Goal: Use online tool/utility: Utilize a website feature to perform a specific function

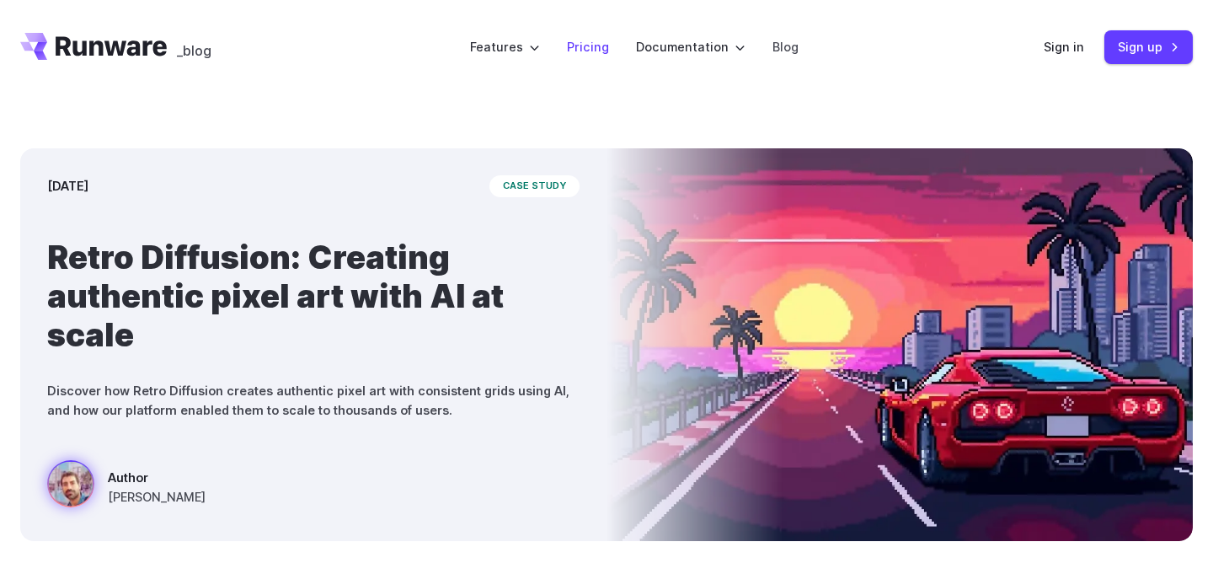
click at [590, 47] on link "Pricing" at bounding box center [588, 46] width 42 height 19
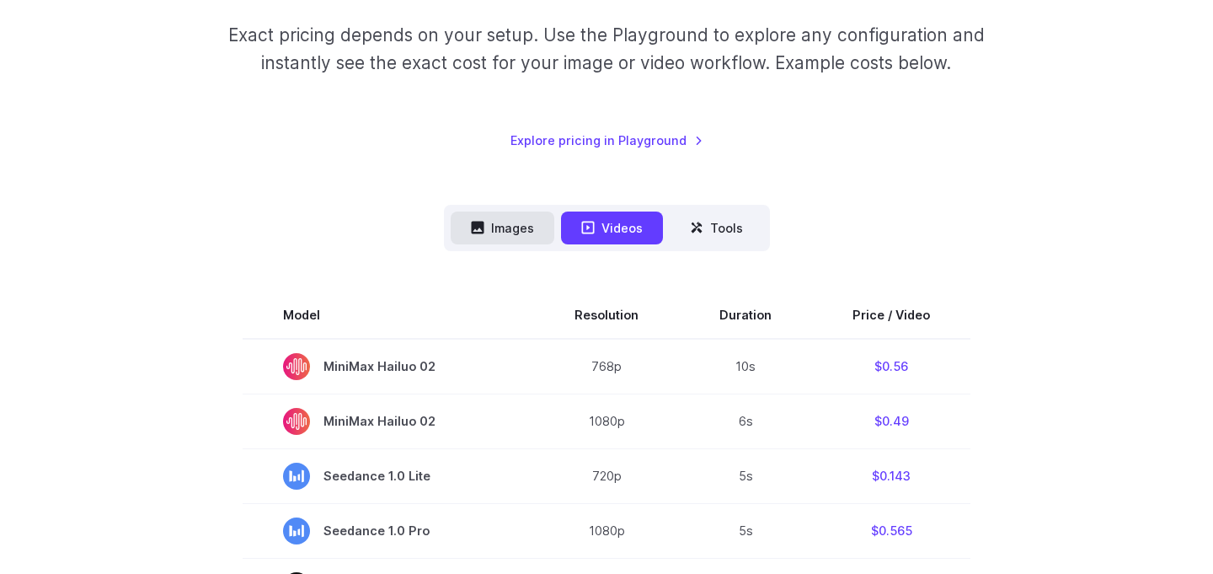
scroll to position [271, 0]
click at [505, 214] on button "Images" at bounding box center [503, 226] width 104 height 33
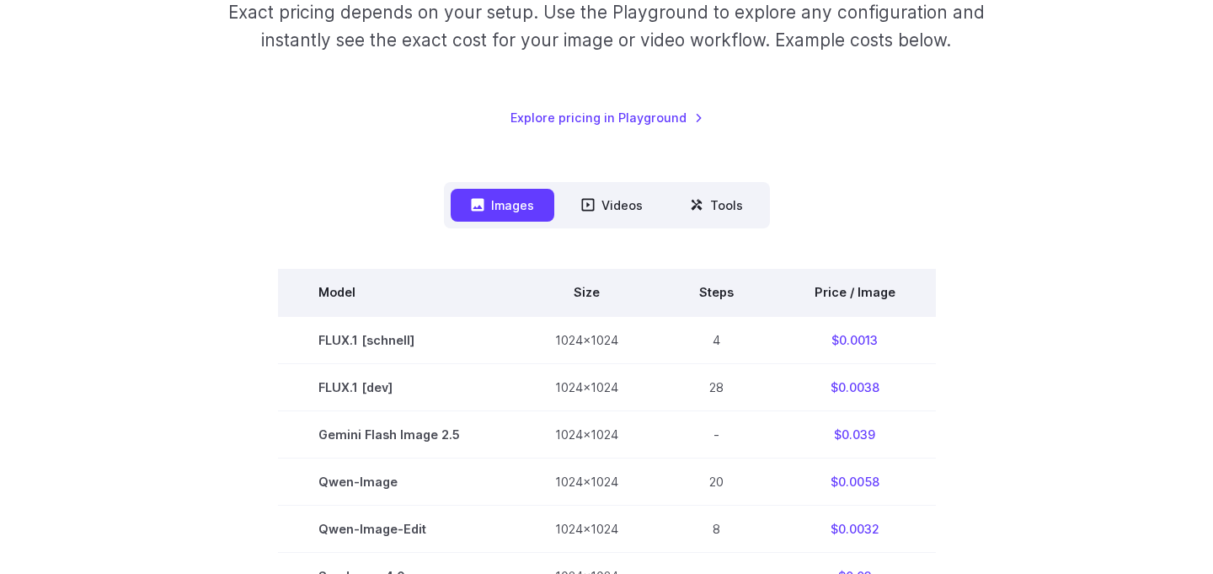
scroll to position [190, 0]
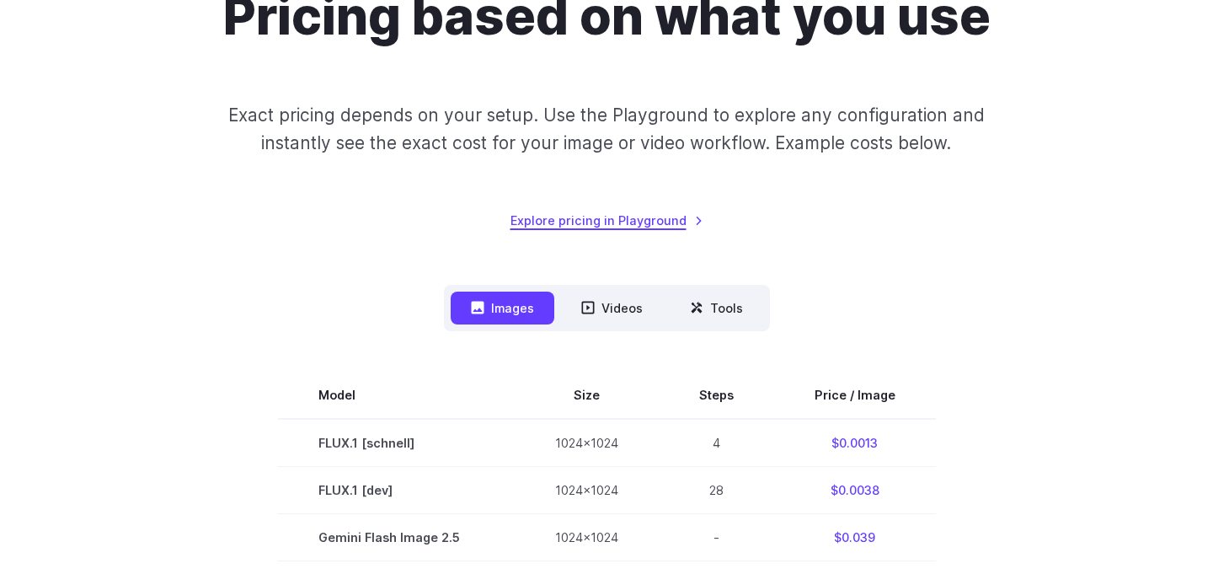
click at [591, 221] on link "Explore pricing in Playground" at bounding box center [607, 220] width 193 height 19
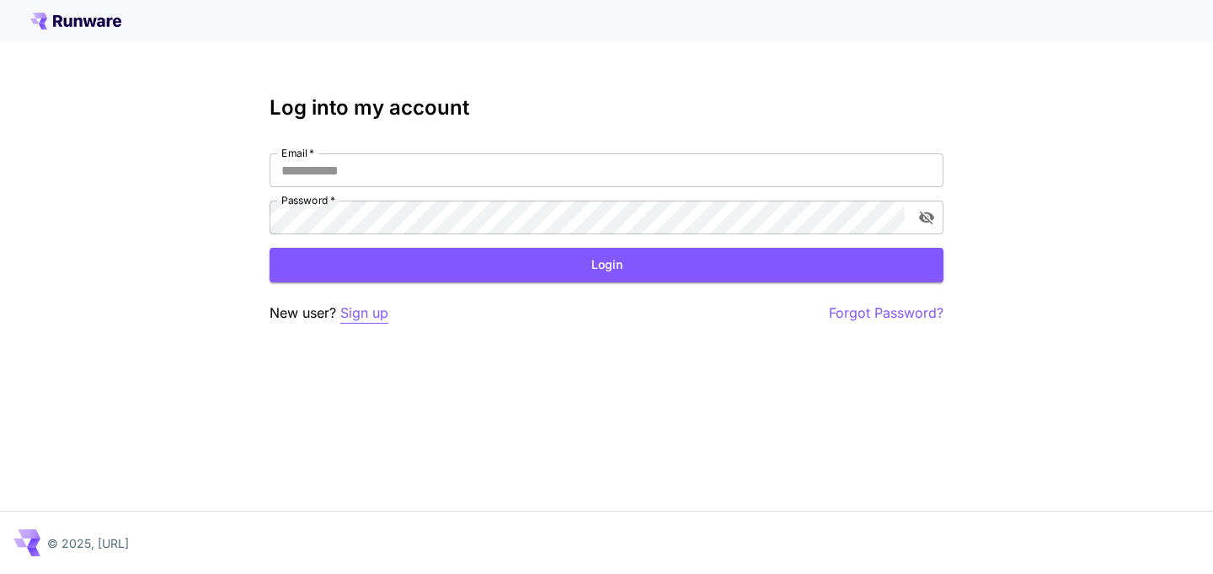
click at [366, 315] on p "Sign up" at bounding box center [364, 312] width 48 height 21
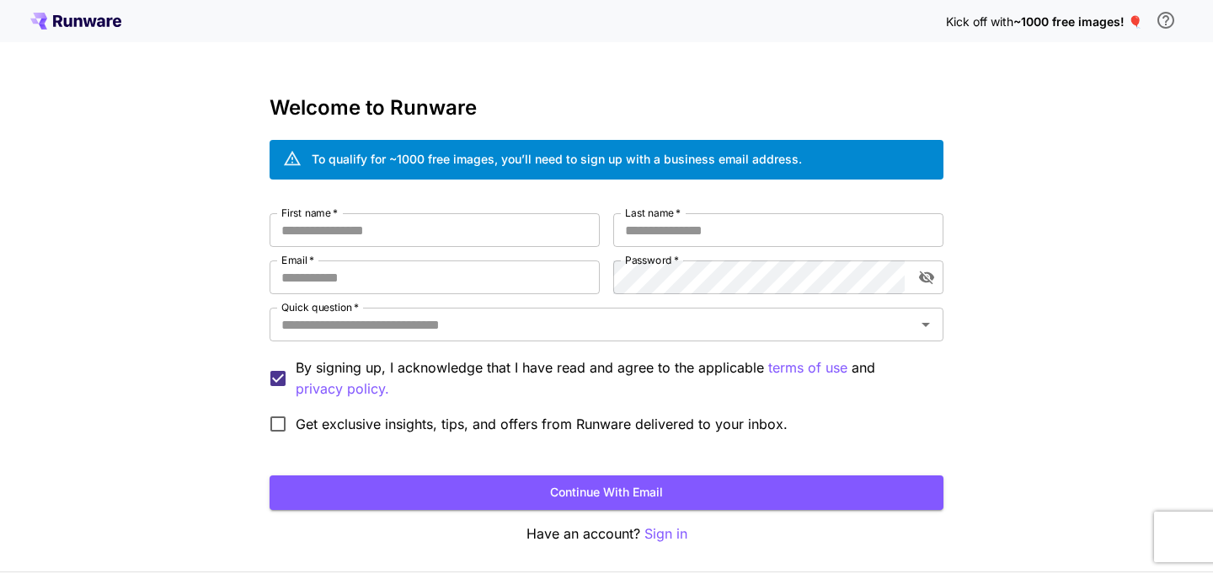
scroll to position [60, 0]
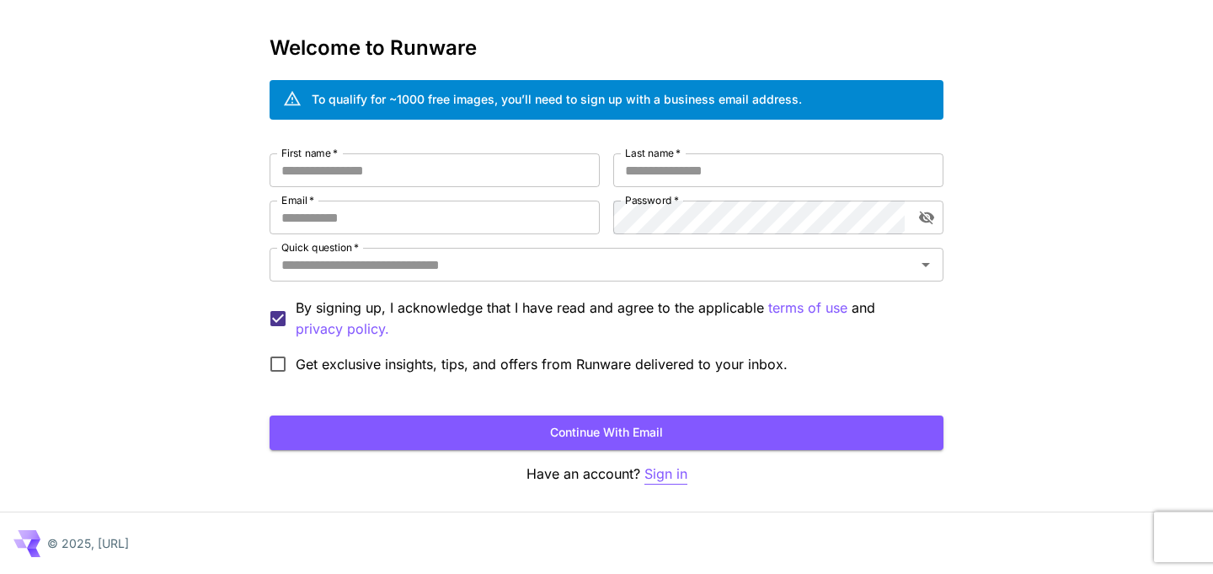
click at [661, 474] on p "Sign in" at bounding box center [666, 473] width 43 height 21
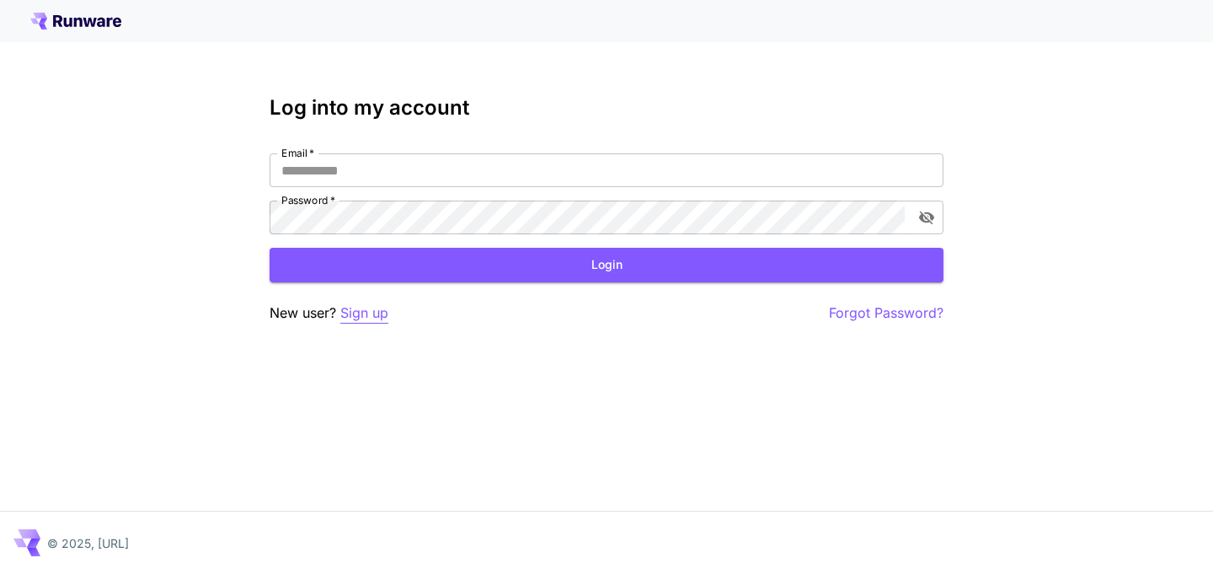
click at [366, 318] on p "Sign up" at bounding box center [364, 312] width 48 height 21
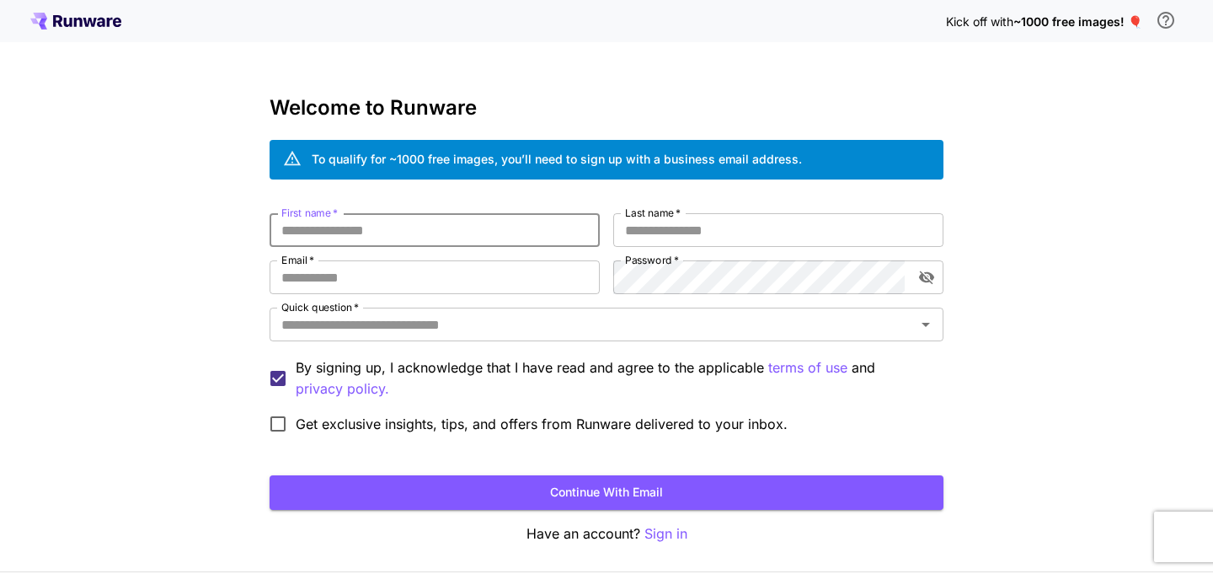
click at [477, 223] on input "First name   *" at bounding box center [435, 230] width 330 height 34
type input "*******"
type input "****"
click at [415, 275] on input "Email   *" at bounding box center [435, 277] width 330 height 34
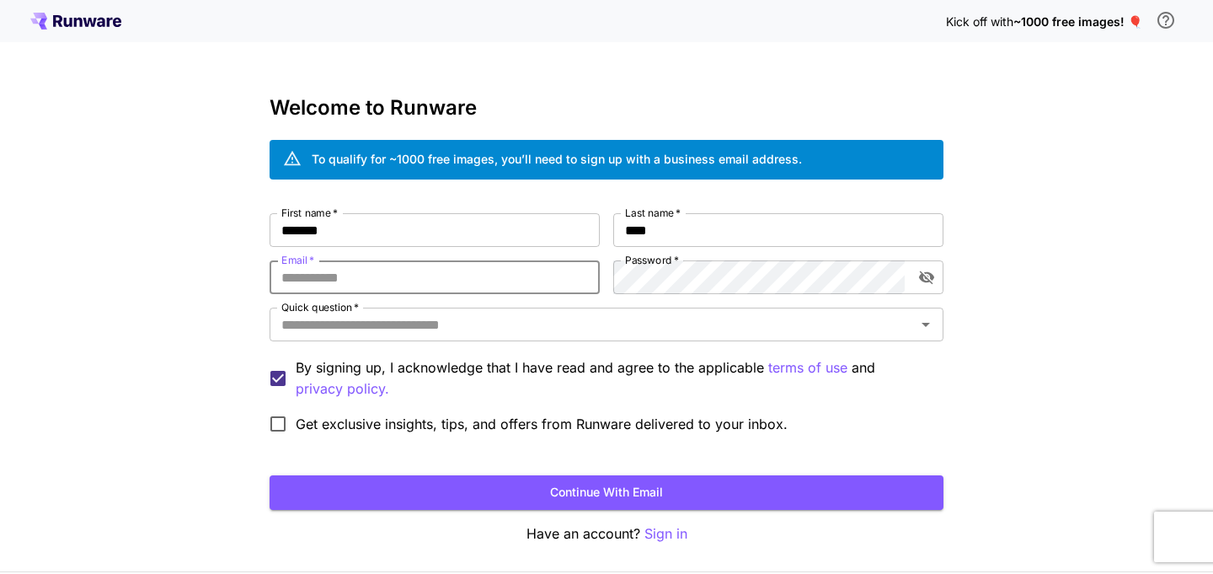
type input "**********"
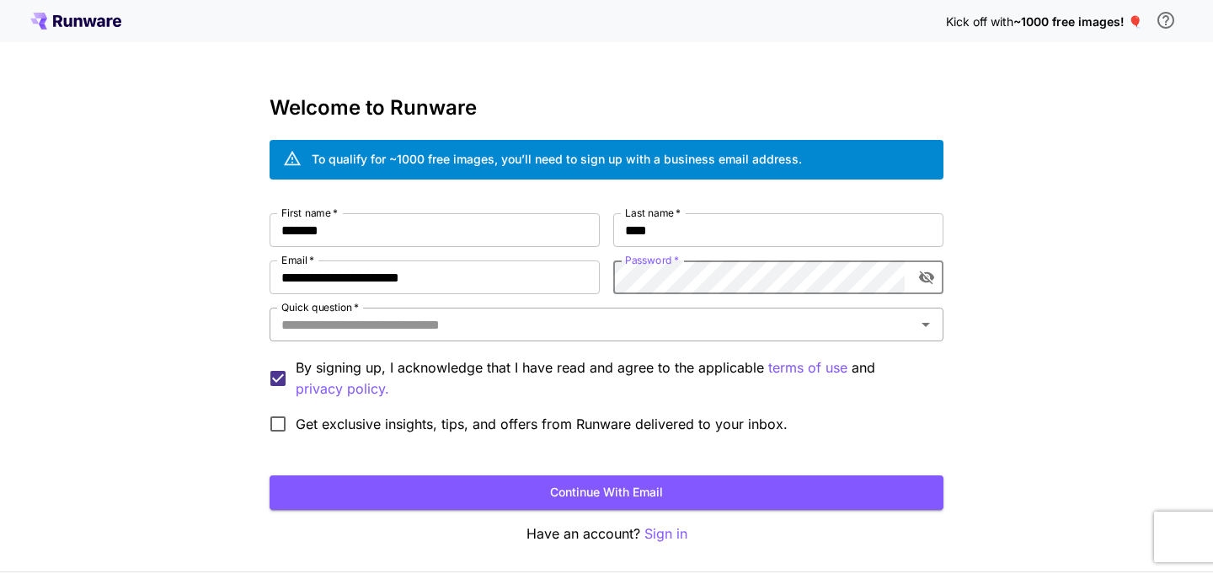
click at [564, 324] on input "Quick question   *" at bounding box center [593, 325] width 636 height 24
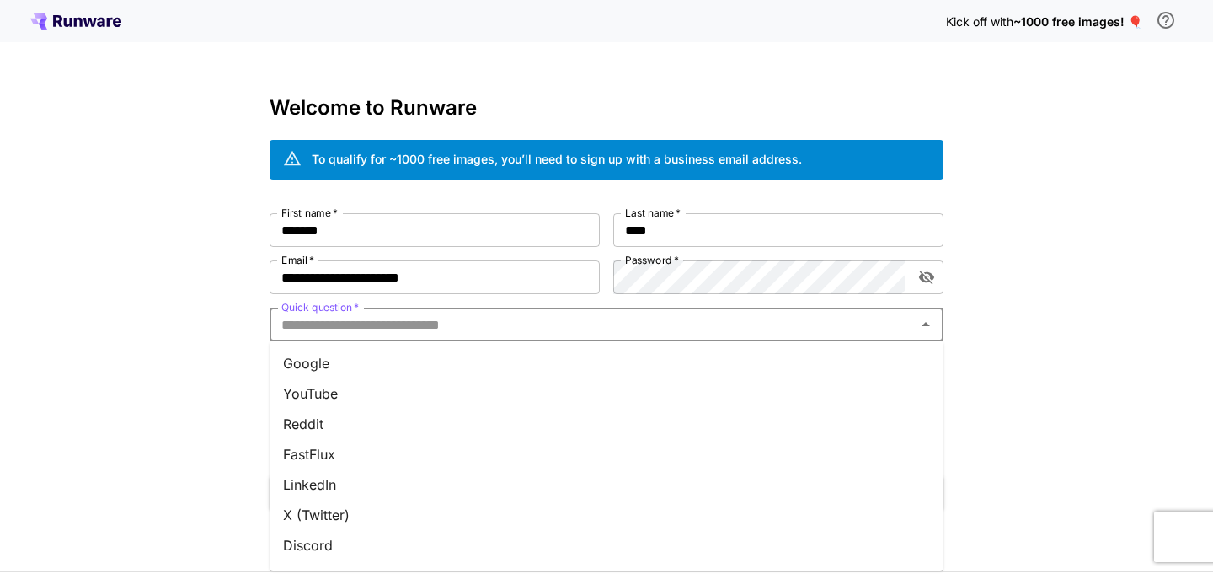
click at [464, 383] on li "YouTube" at bounding box center [607, 393] width 674 height 30
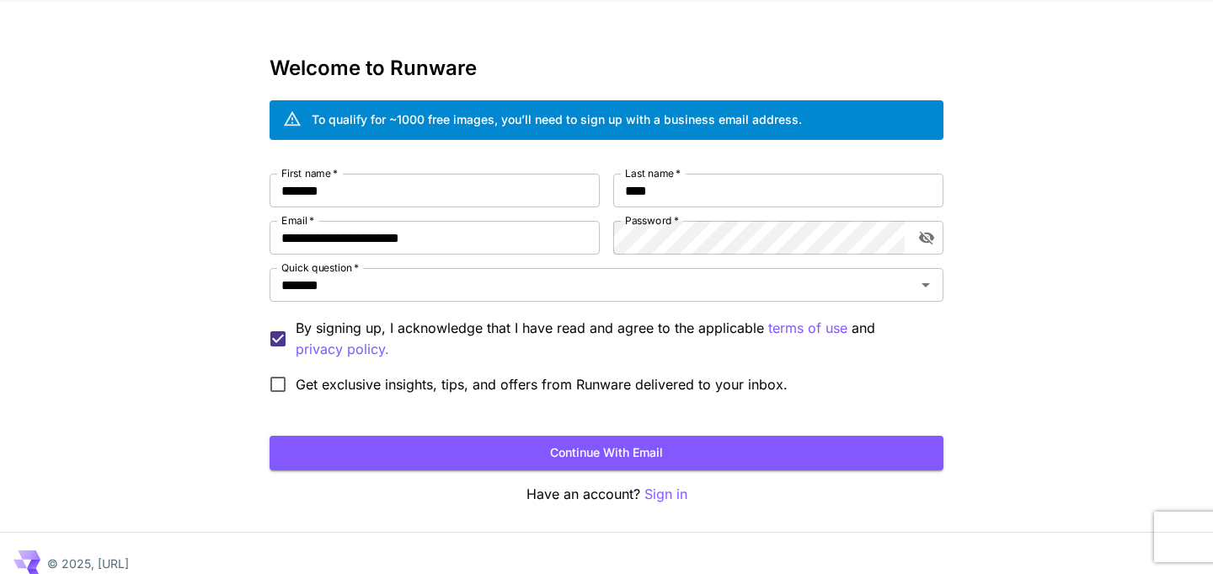
scroll to position [60, 0]
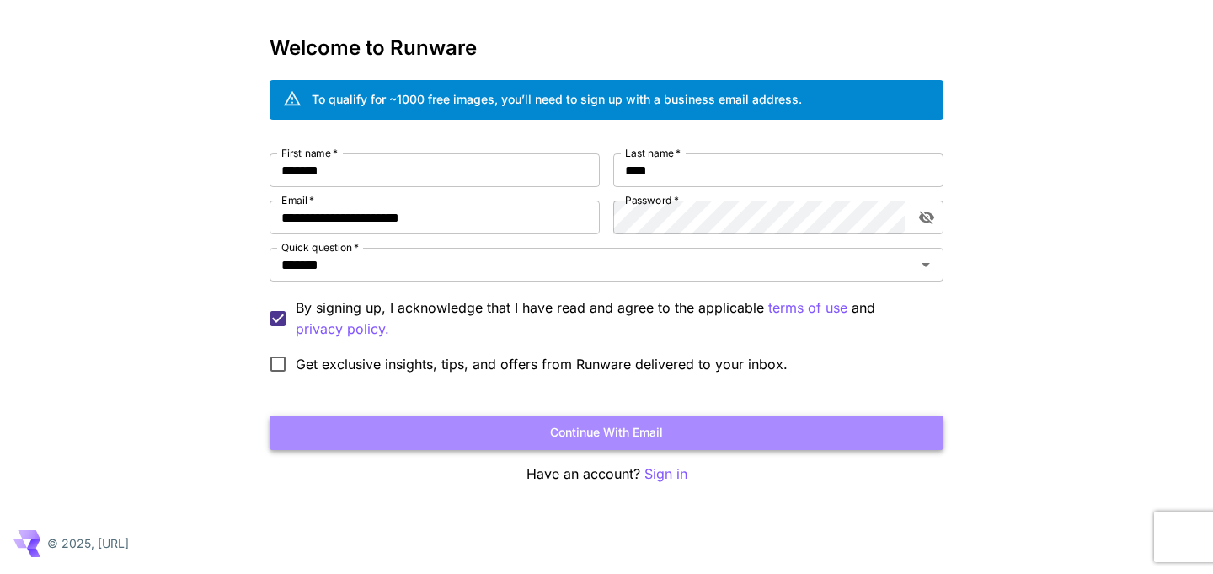
click at [440, 421] on button "Continue with email" at bounding box center [607, 432] width 674 height 35
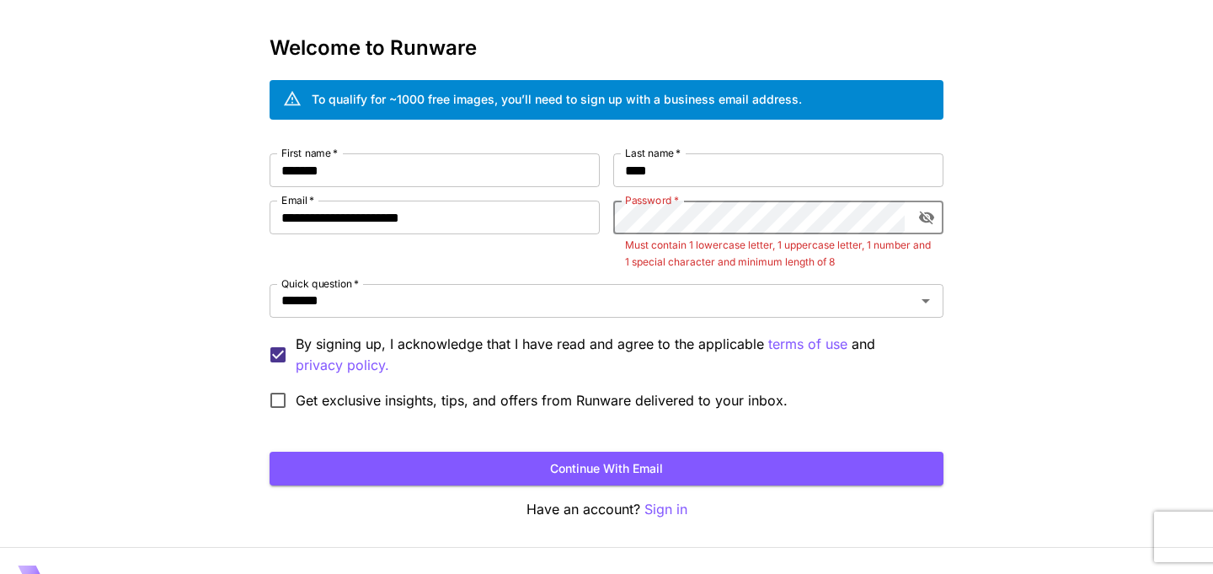
click at [925, 217] on icon "toggle password visibility" at bounding box center [926, 217] width 15 height 13
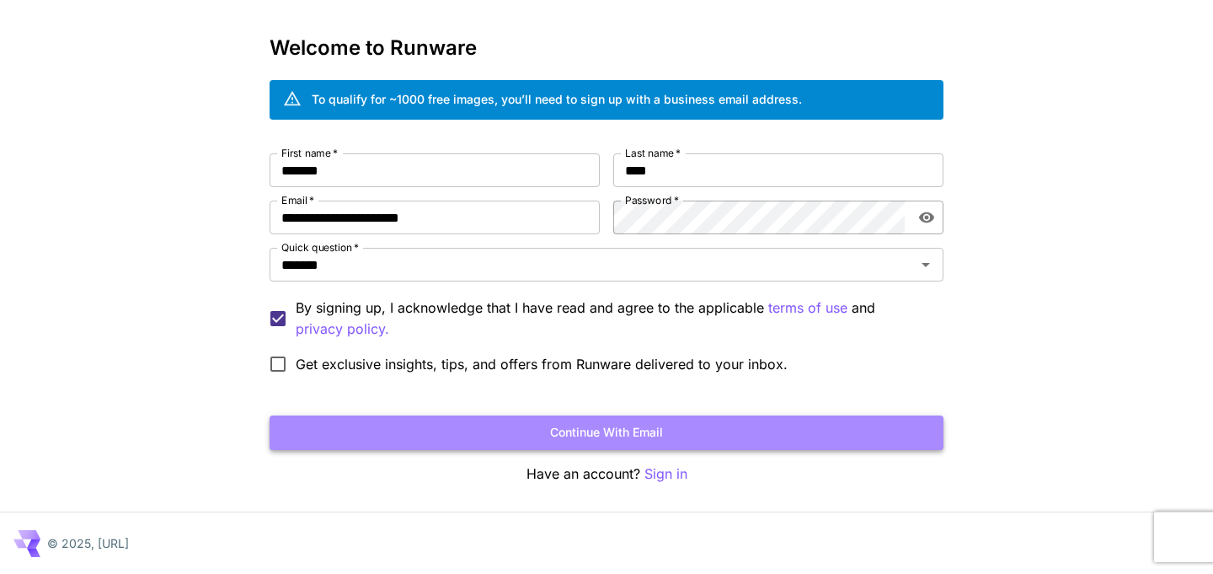
click at [676, 430] on button "Continue with email" at bounding box center [607, 432] width 674 height 35
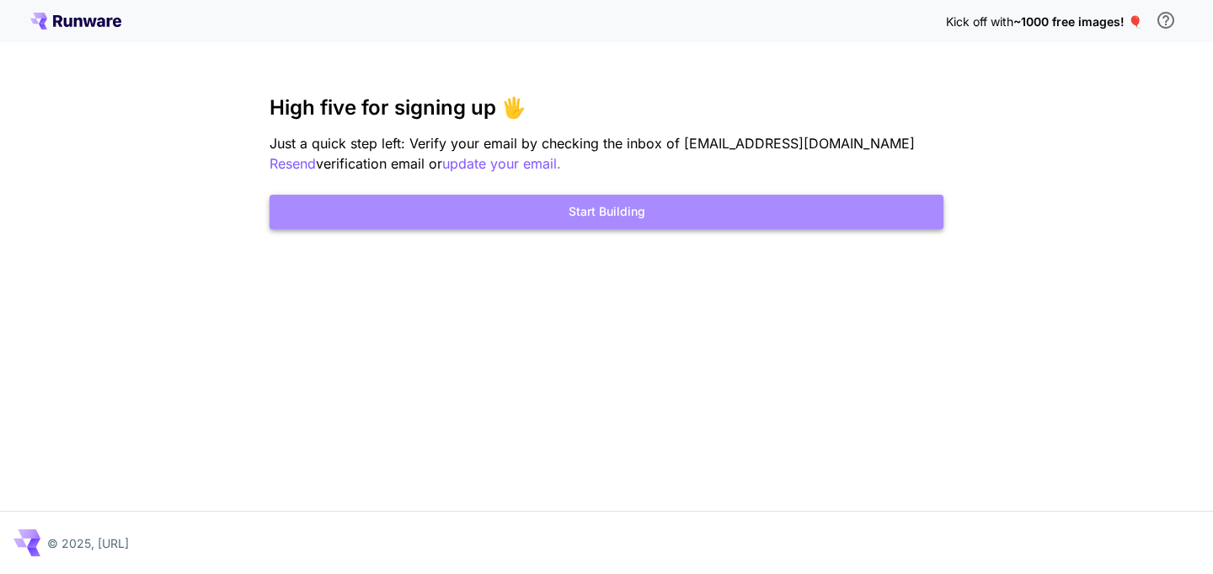
click at [643, 223] on button "Start Building" at bounding box center [607, 212] width 674 height 35
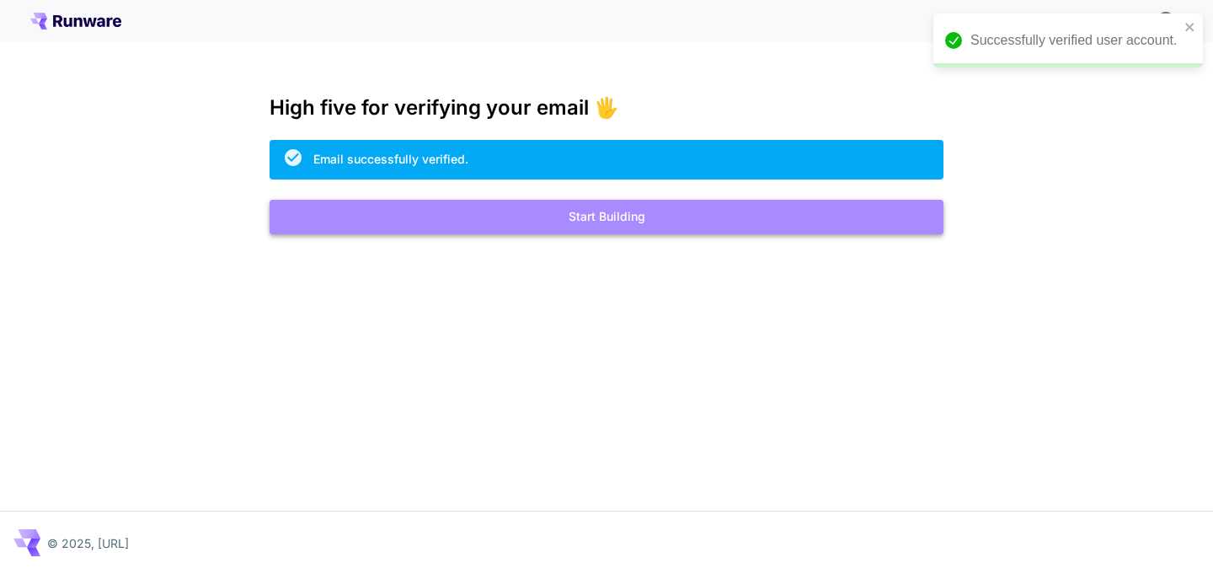
click at [691, 211] on button "Start Building" at bounding box center [607, 217] width 674 height 35
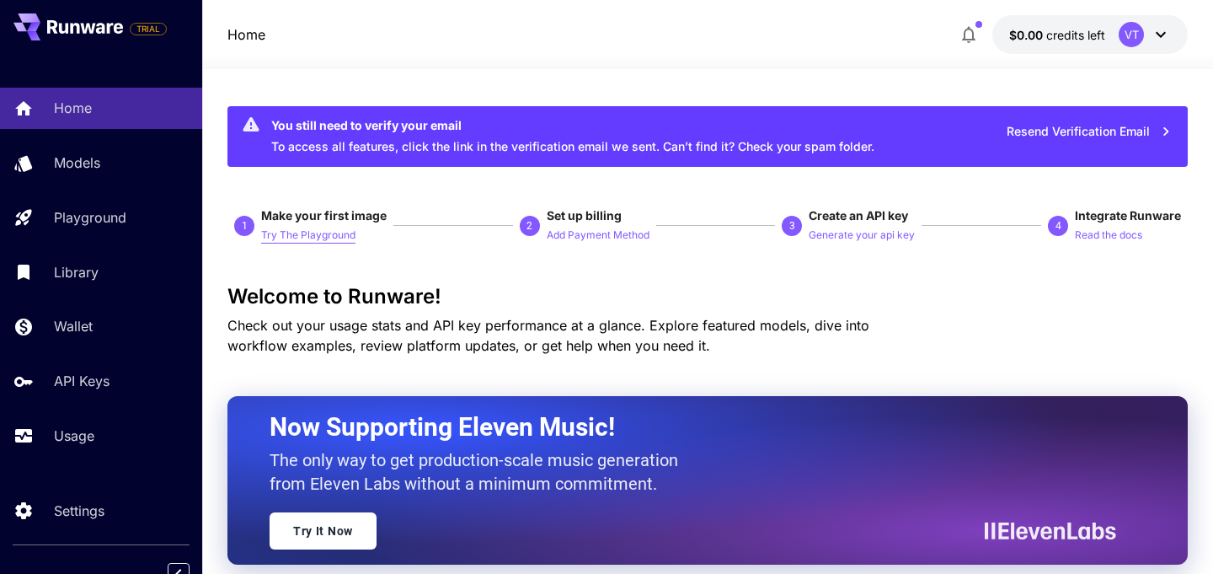
click at [297, 239] on p "Try The Playground" at bounding box center [308, 235] width 94 height 16
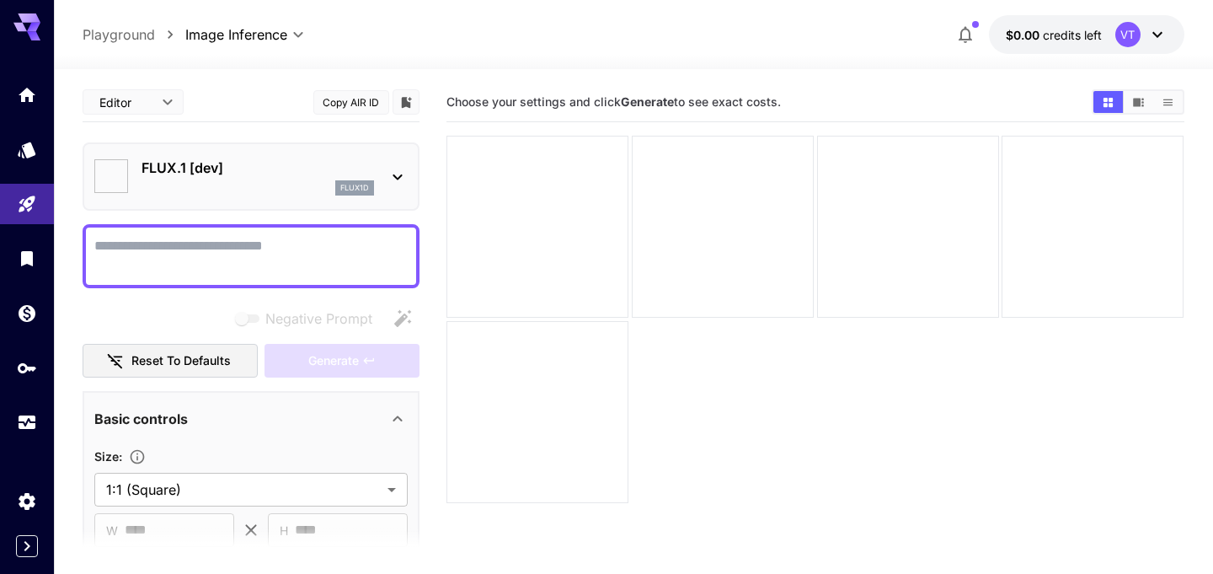
type input "**********"
click at [383, 179] on div "FLUX.1 [dev] flux1d" at bounding box center [250, 176] width 313 height 51
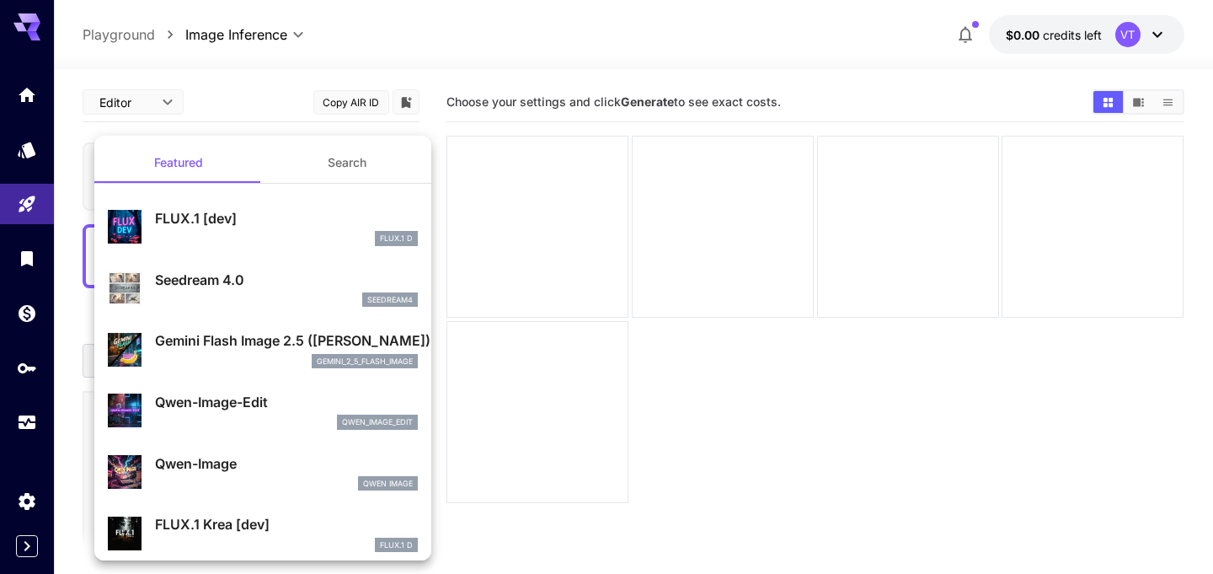
click at [431, 121] on div at bounding box center [606, 287] width 1213 height 574
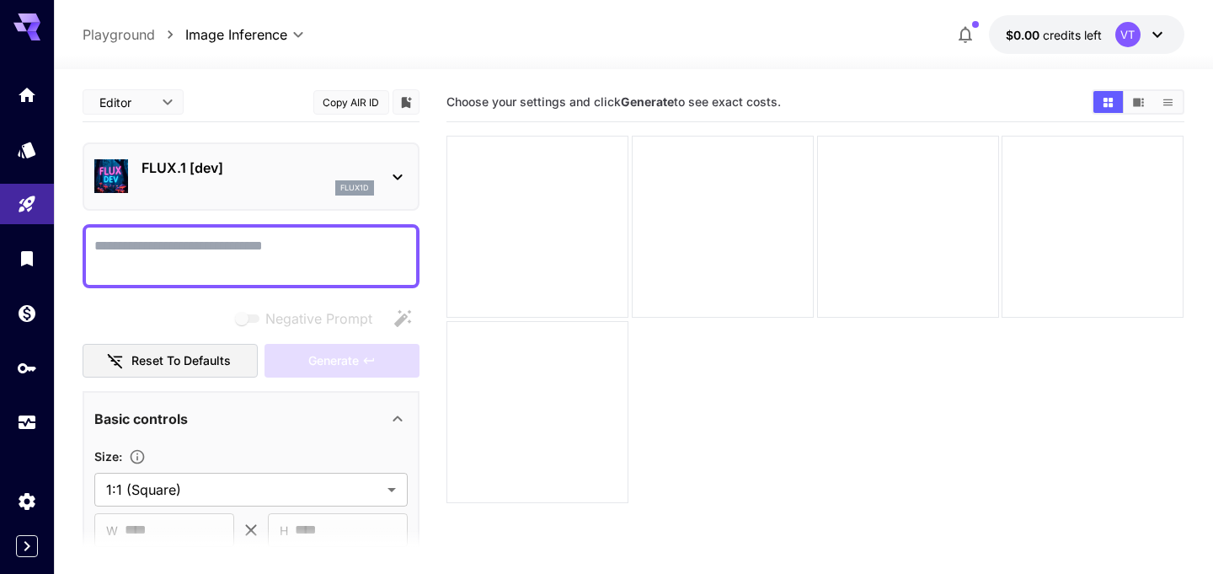
click at [274, 259] on textarea "Negative Prompt" at bounding box center [250, 256] width 313 height 40
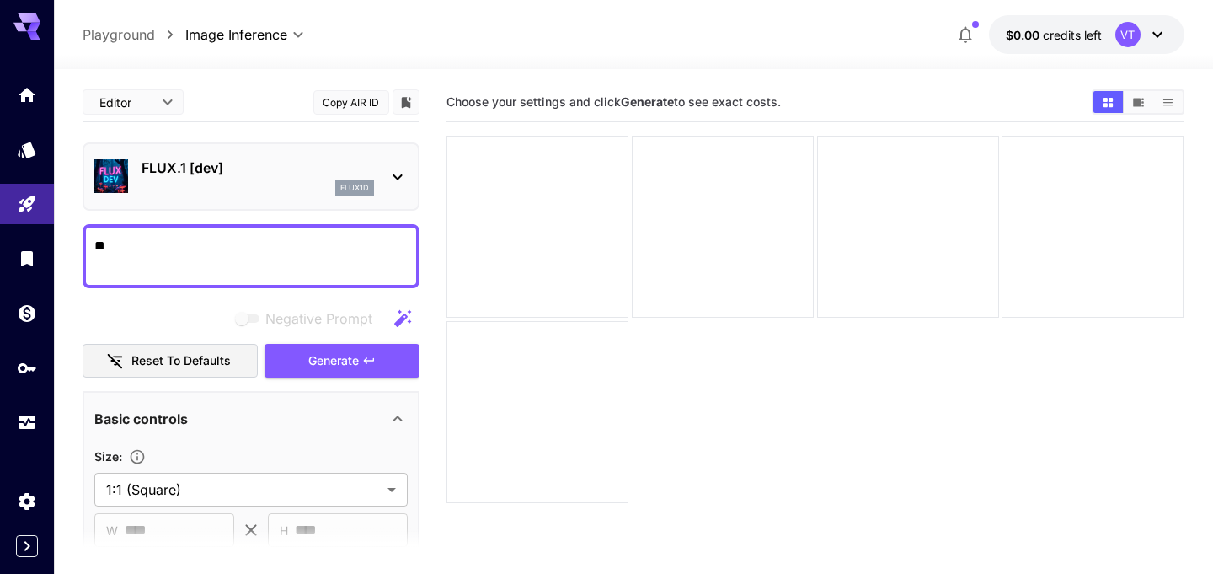
type textarea "*"
click at [383, 357] on button "Generate" at bounding box center [342, 361] width 155 height 35
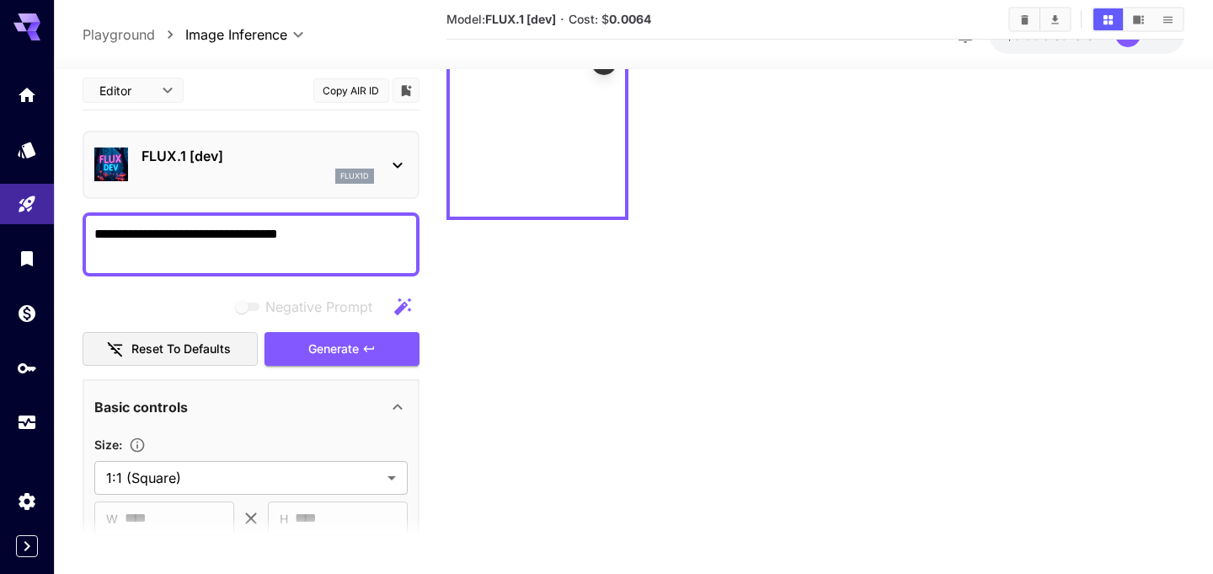
scroll to position [99, 0]
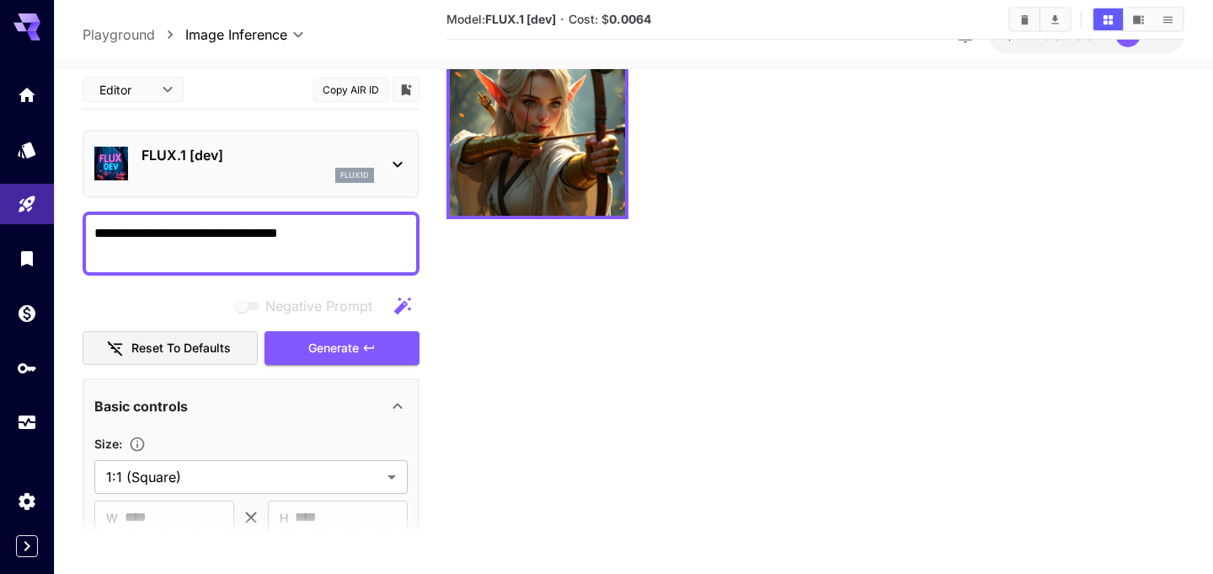
click at [348, 223] on textarea "**********" at bounding box center [250, 243] width 313 height 40
click at [326, 241] on textarea "**********" at bounding box center [250, 243] width 313 height 40
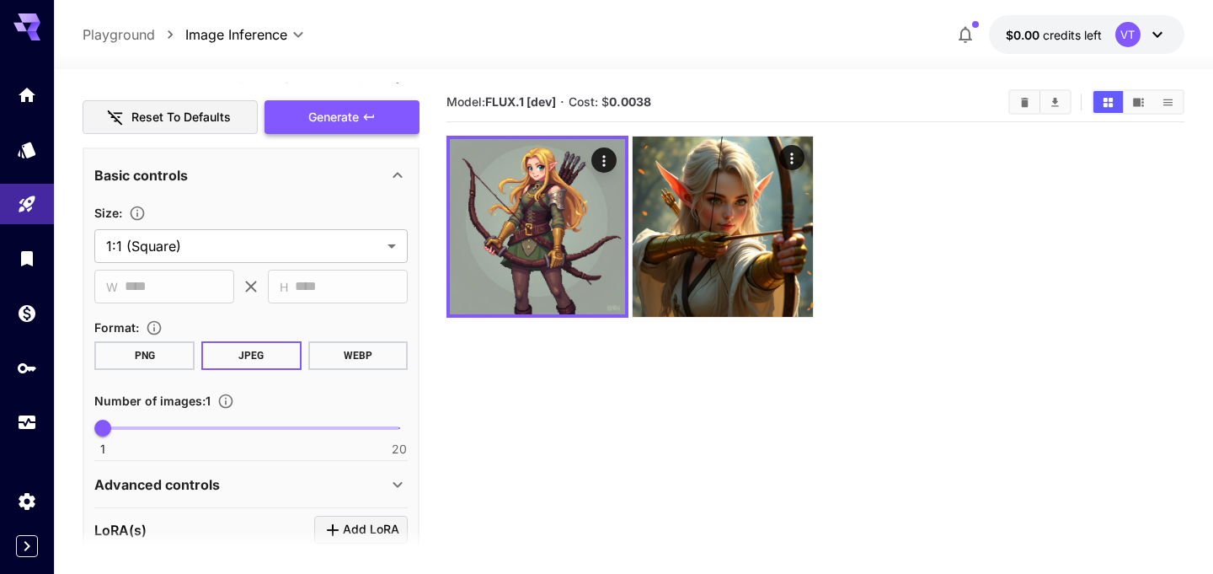
scroll to position [244, 0]
type textarea "**********"
click at [152, 359] on button "PNG" at bounding box center [144, 354] width 100 height 29
click at [220, 248] on body "**********" at bounding box center [606, 353] width 1213 height 707
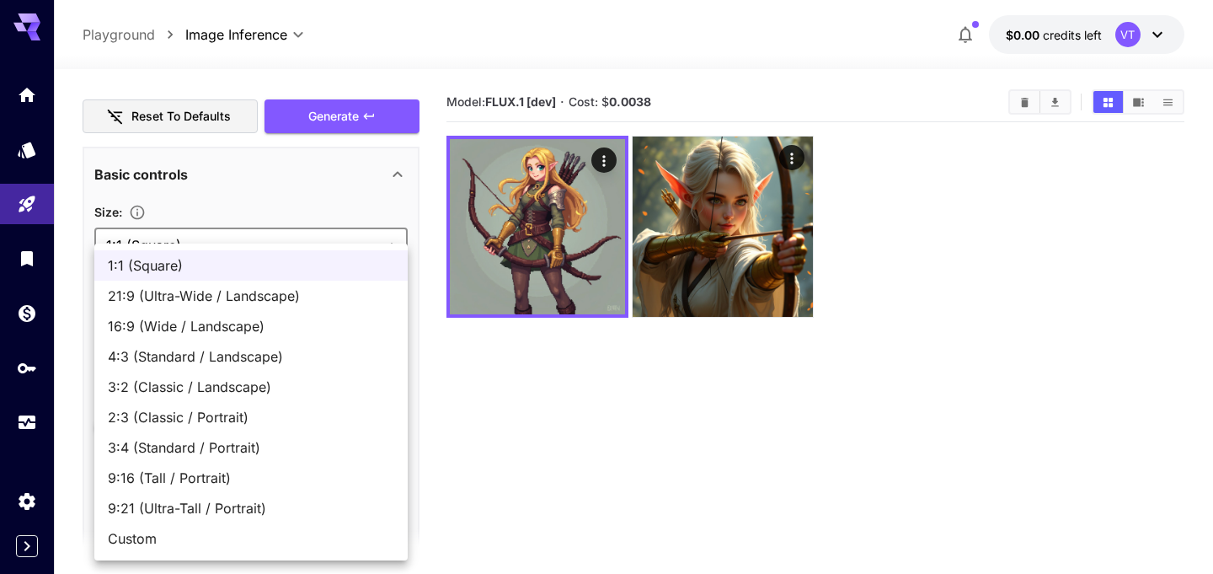
click at [219, 271] on span "1:1 (Square)" at bounding box center [251, 265] width 286 height 20
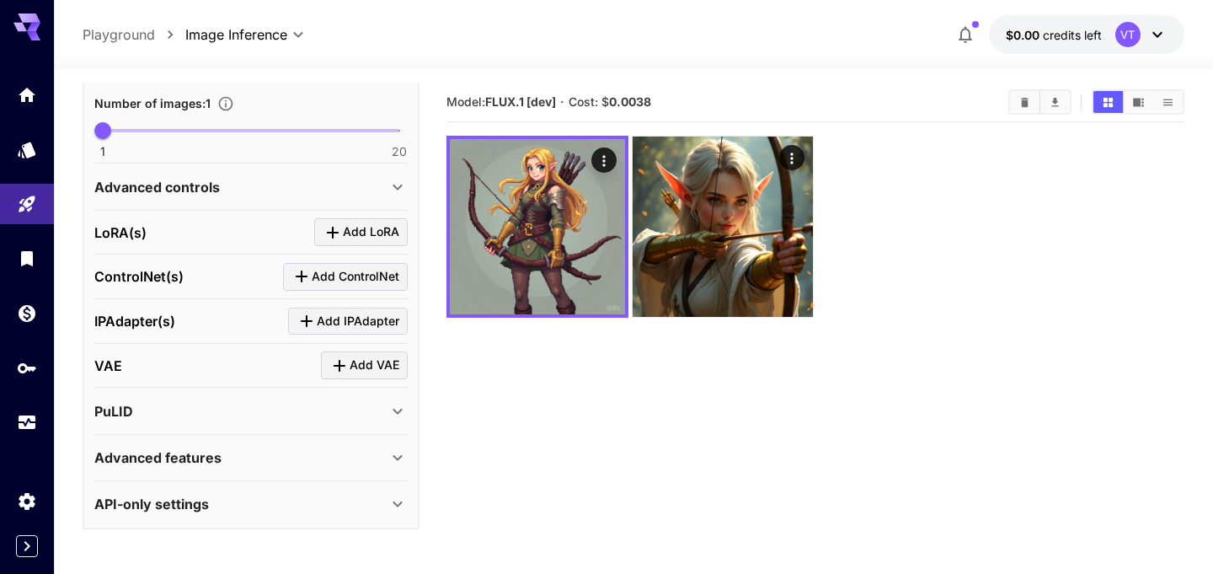
scroll to position [53, 0]
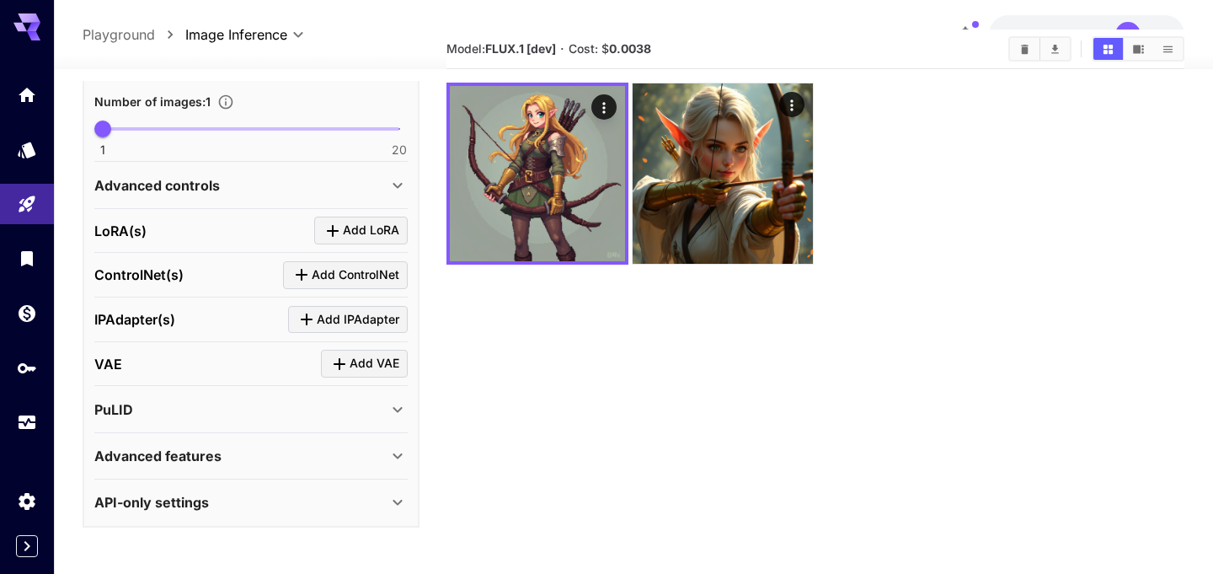
click at [387, 458] on div "Advanced features" at bounding box center [240, 456] width 293 height 20
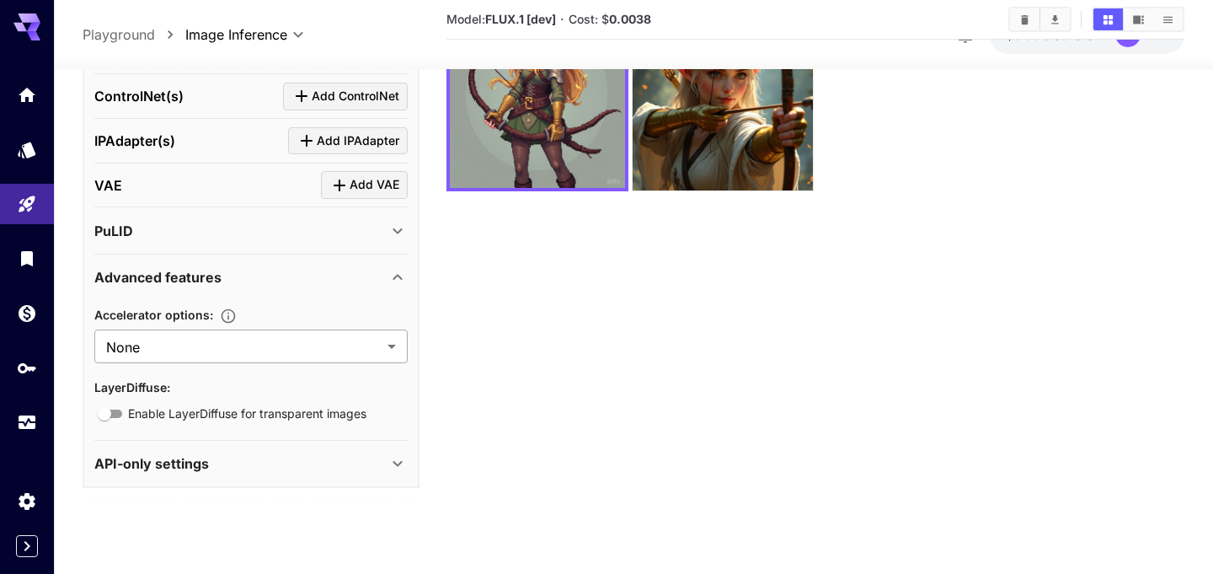
scroll to position [133, 0]
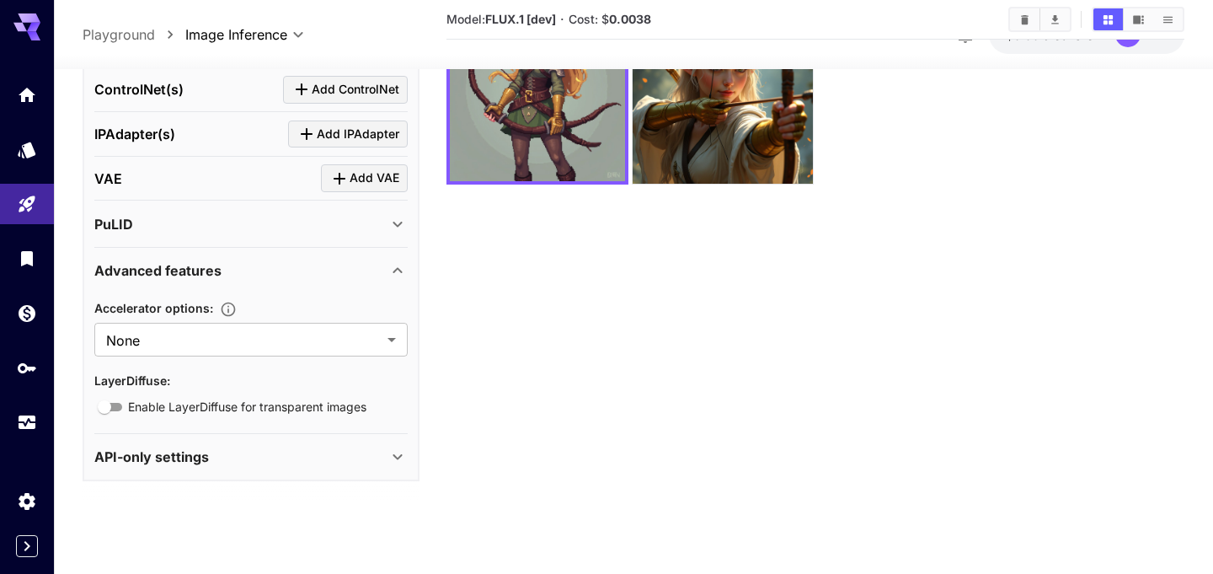
click at [385, 268] on div "Advanced features" at bounding box center [240, 270] width 293 height 20
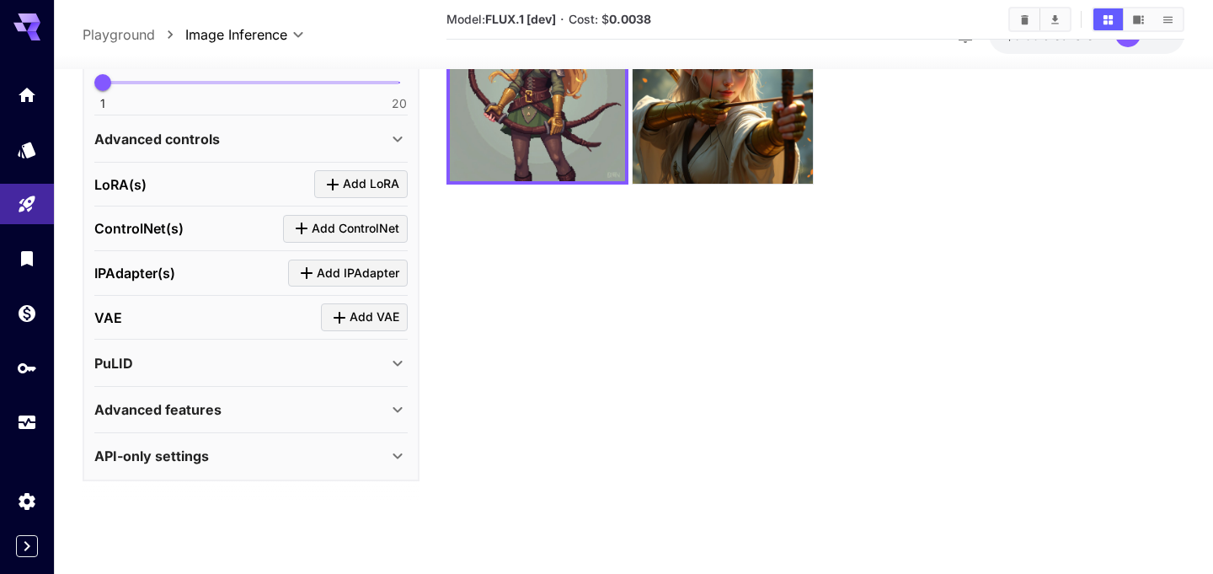
scroll to position [541, 0]
click at [337, 462] on div "API-only settings" at bounding box center [240, 457] width 293 height 20
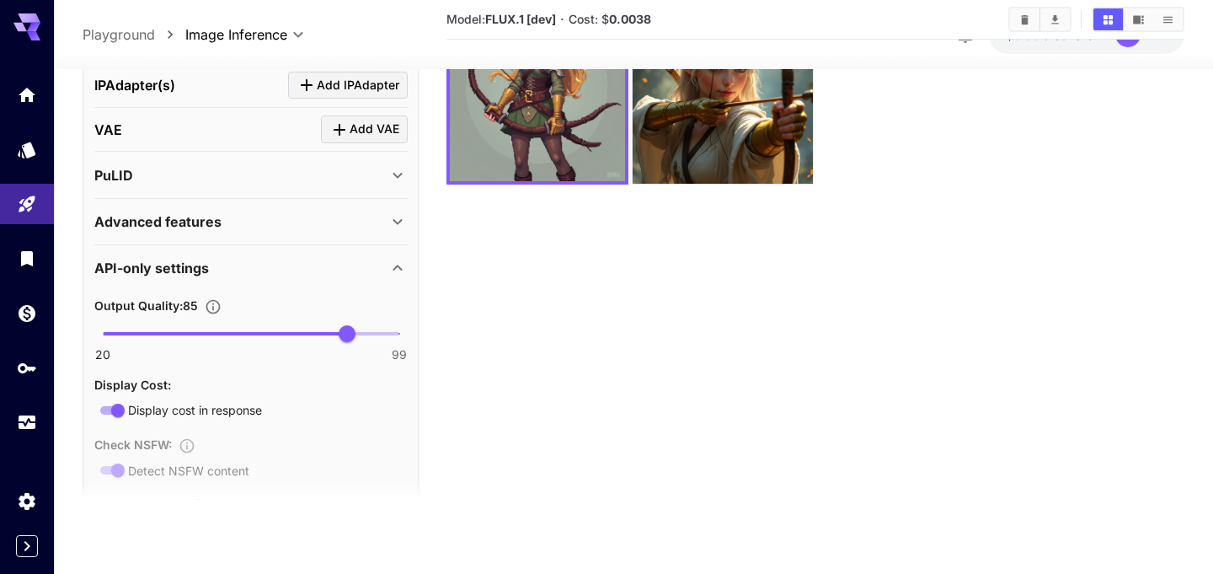
scroll to position [714, 0]
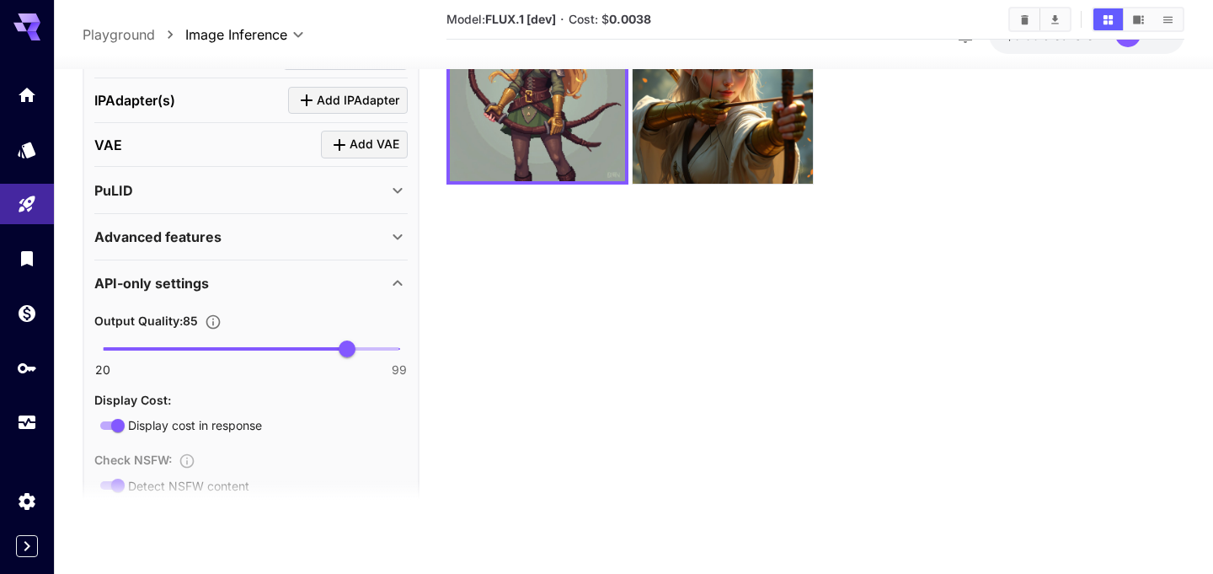
click at [378, 280] on div "API-only settings" at bounding box center [240, 284] width 293 height 20
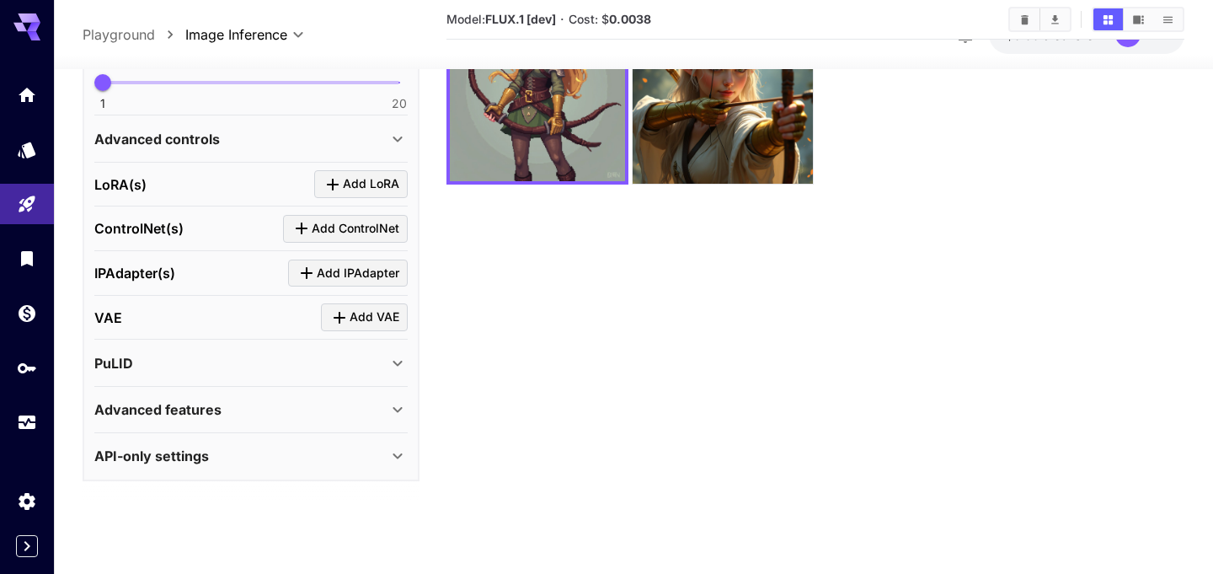
scroll to position [541, 0]
click at [329, 371] on div "PuLID" at bounding box center [240, 364] width 293 height 20
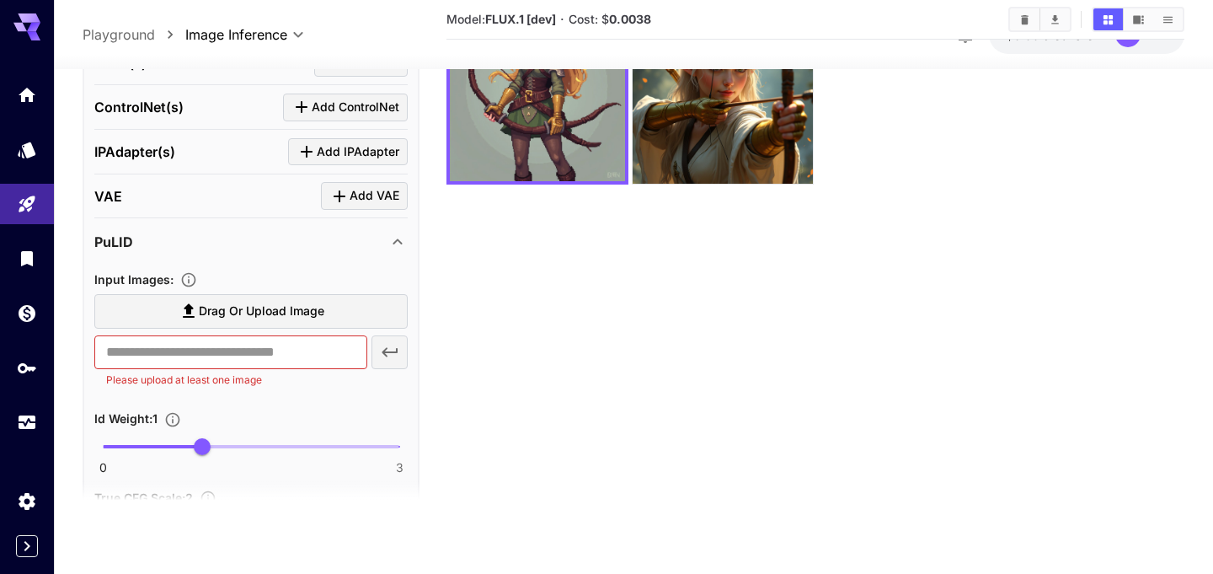
scroll to position [658, 0]
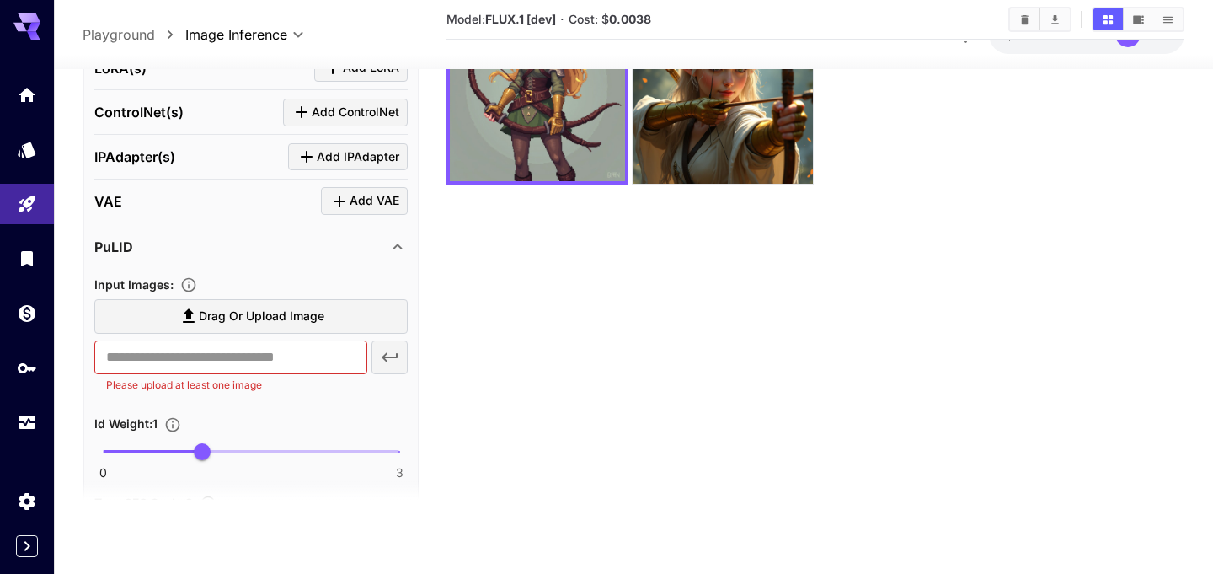
click at [311, 311] on span "Drag or upload image" at bounding box center [262, 316] width 126 height 21
click at [0, 0] on input "Drag or upload image" at bounding box center [0, 0] width 0 height 0
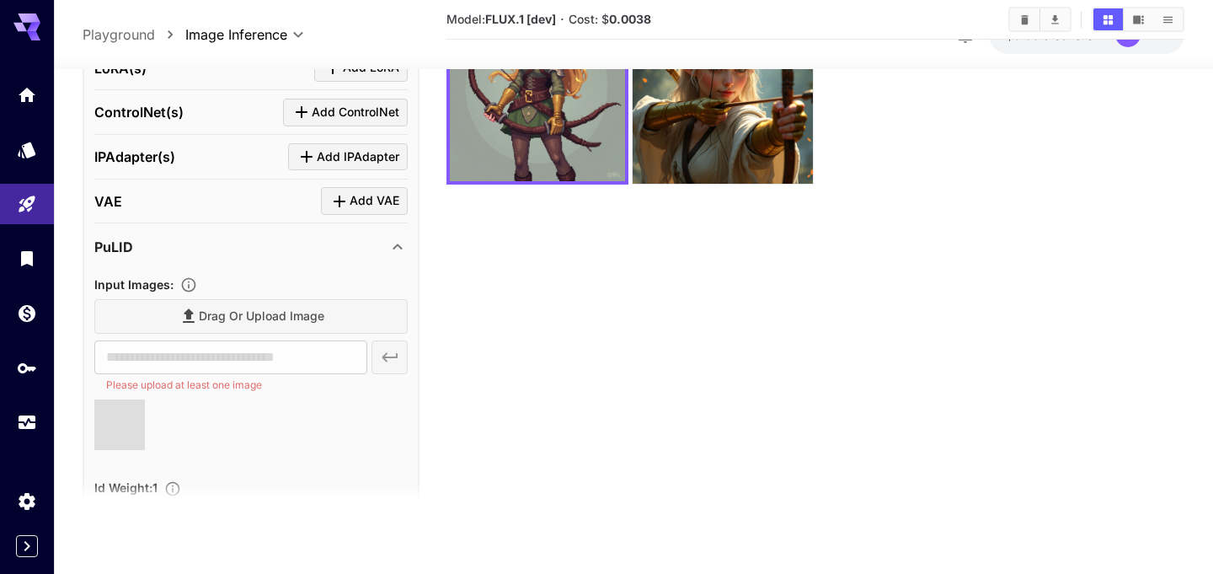
type input "**********"
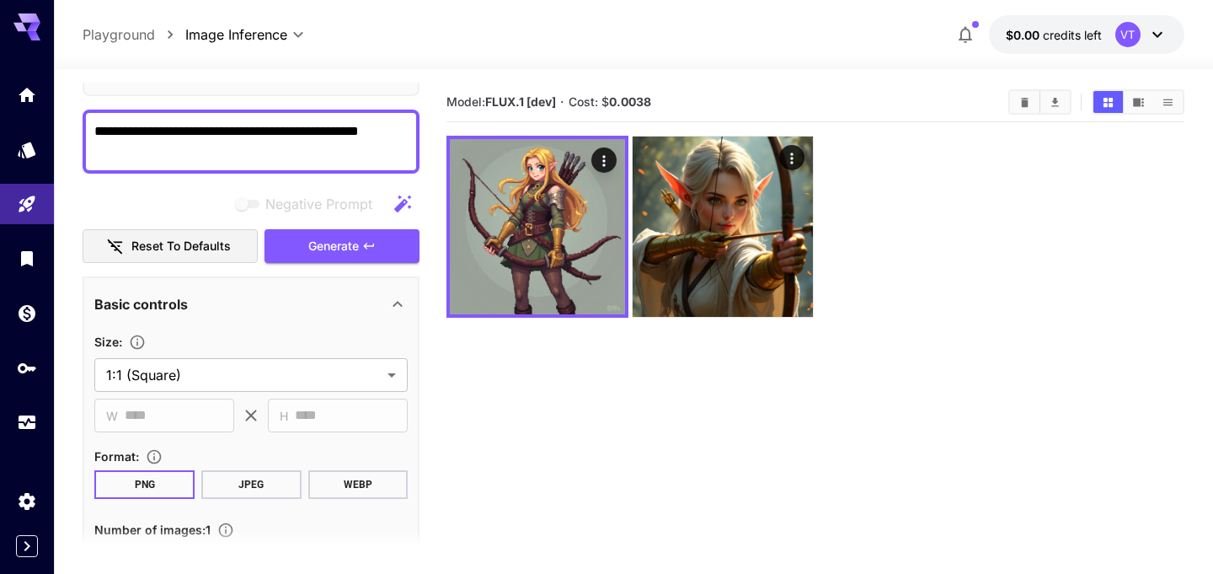
scroll to position [93, 0]
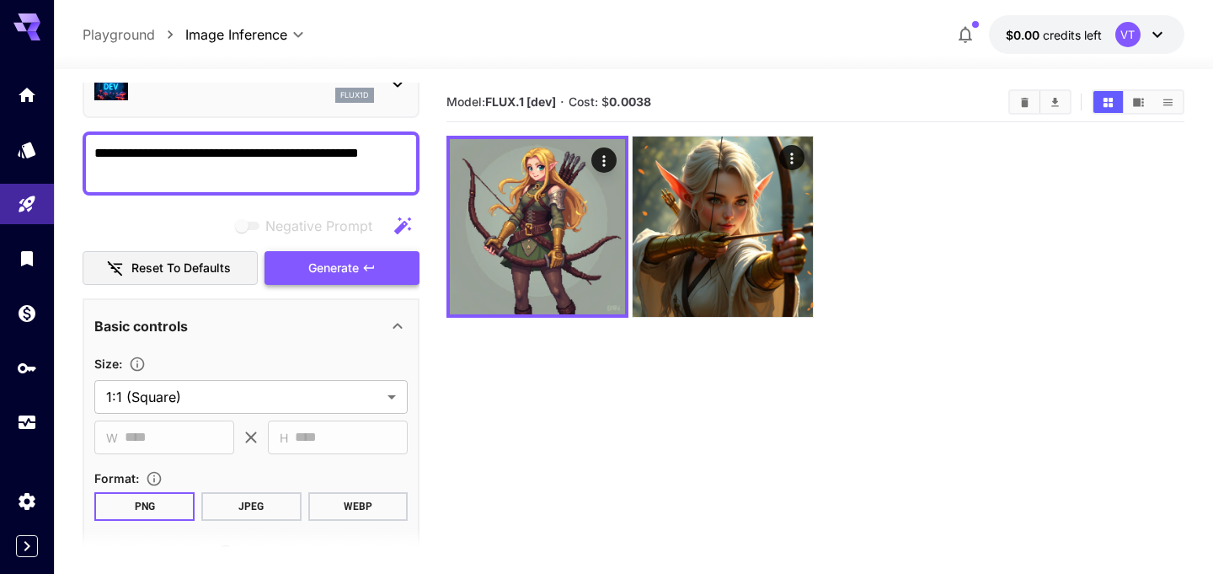
click at [317, 275] on span "Generate" at bounding box center [333, 268] width 51 height 21
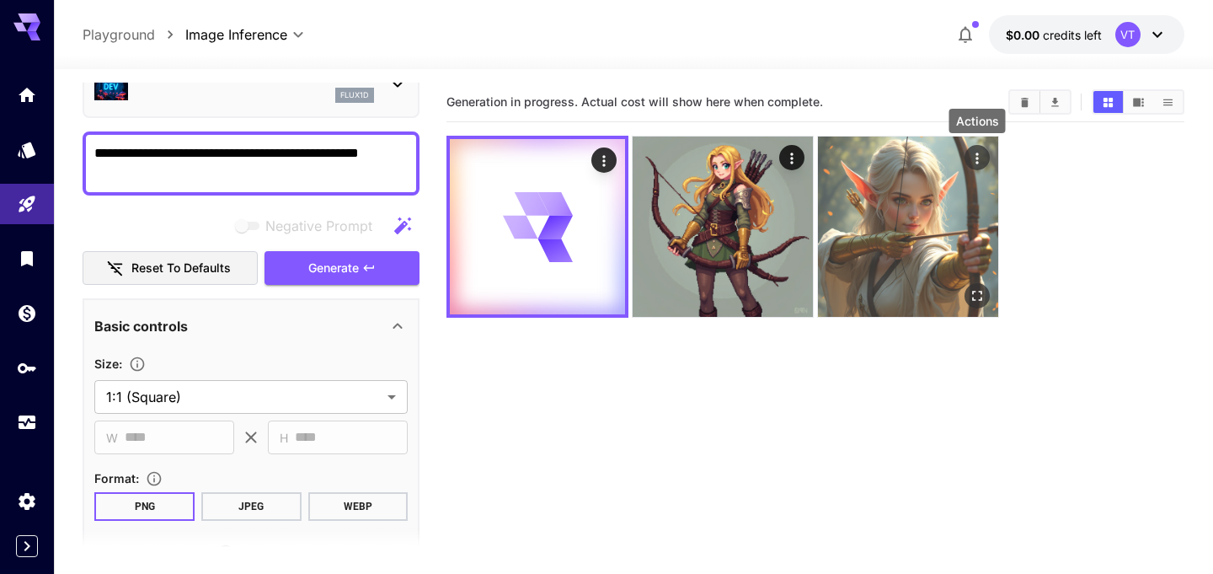
click at [973, 163] on icon "Actions" at bounding box center [977, 158] width 17 height 17
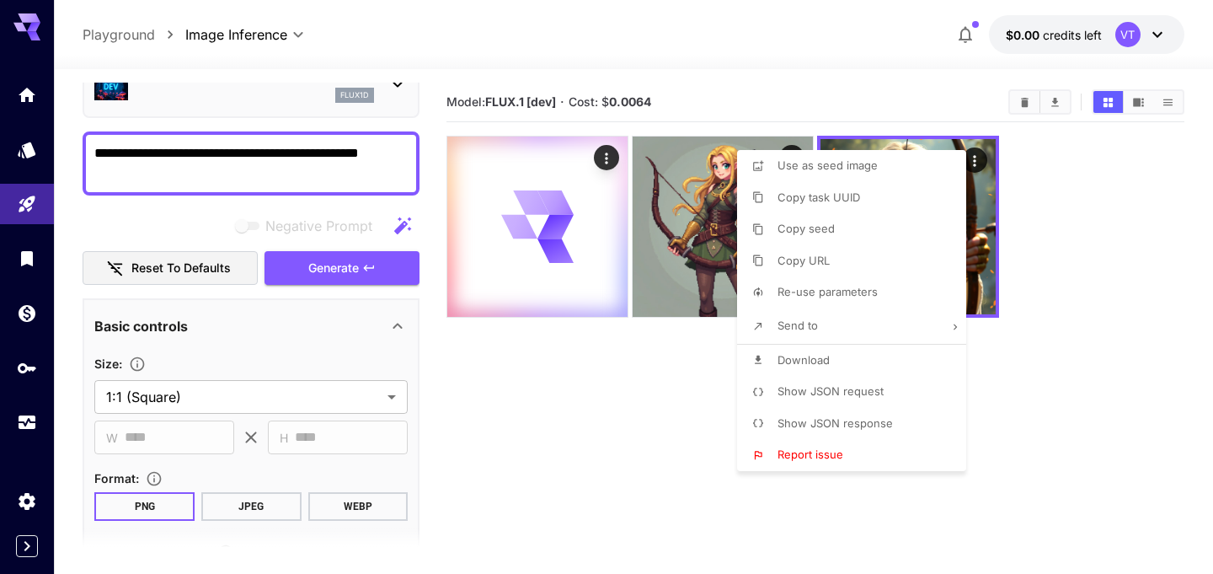
click at [1076, 236] on div at bounding box center [606, 287] width 1213 height 574
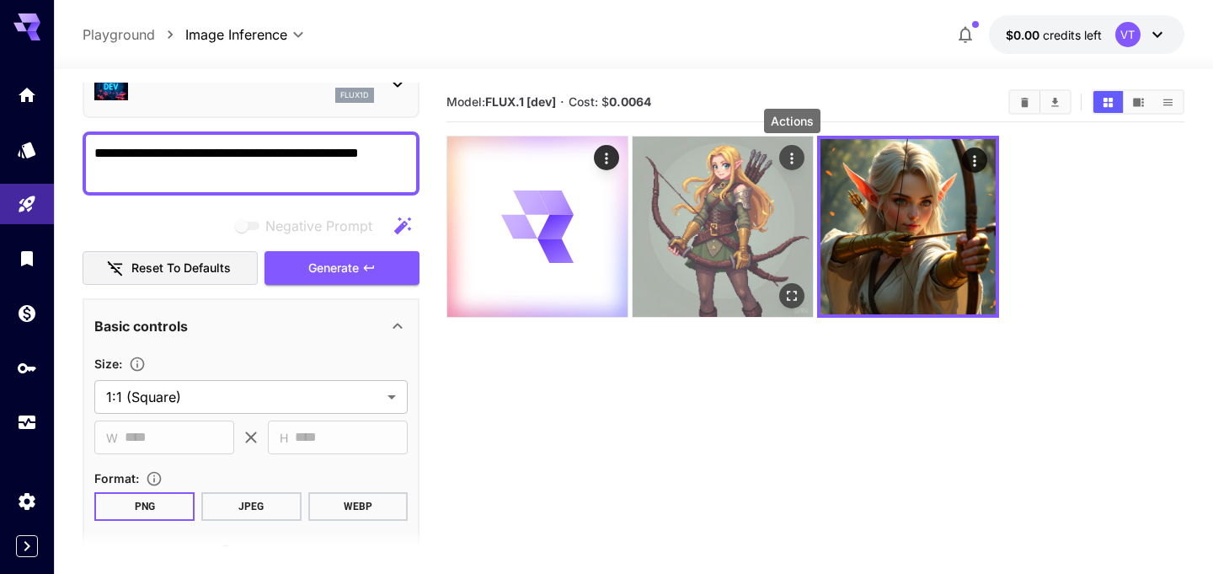
click at [795, 158] on icon "Actions" at bounding box center [792, 158] width 17 height 17
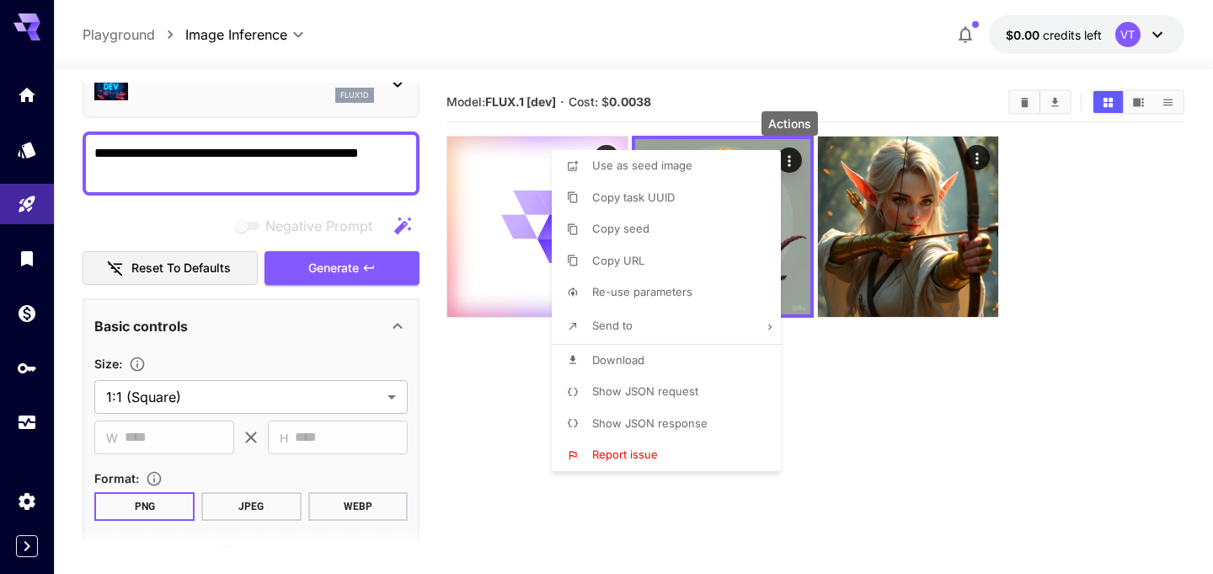
click at [839, 390] on div at bounding box center [606, 287] width 1213 height 574
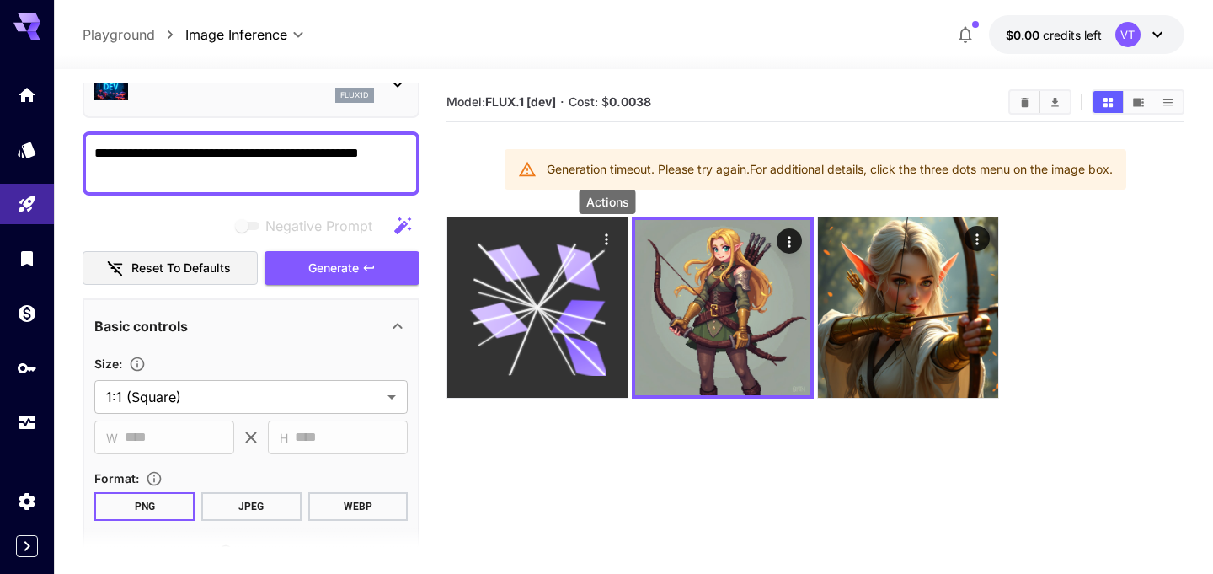
click at [609, 238] on icon "Actions" at bounding box center [607, 239] width 17 height 17
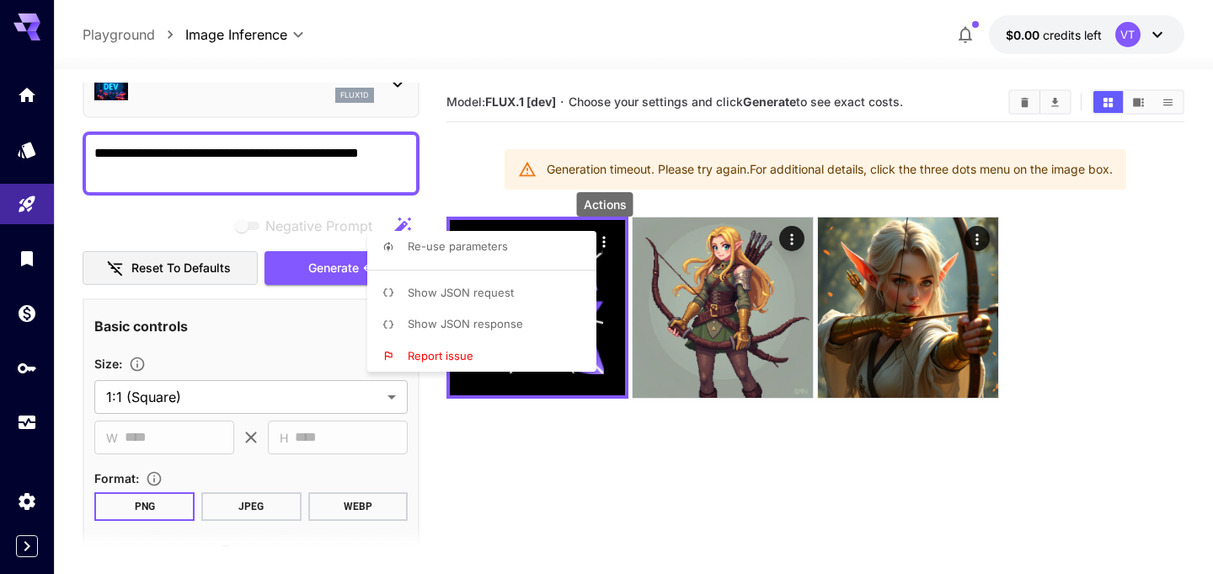
click at [525, 474] on div at bounding box center [606, 287] width 1213 height 574
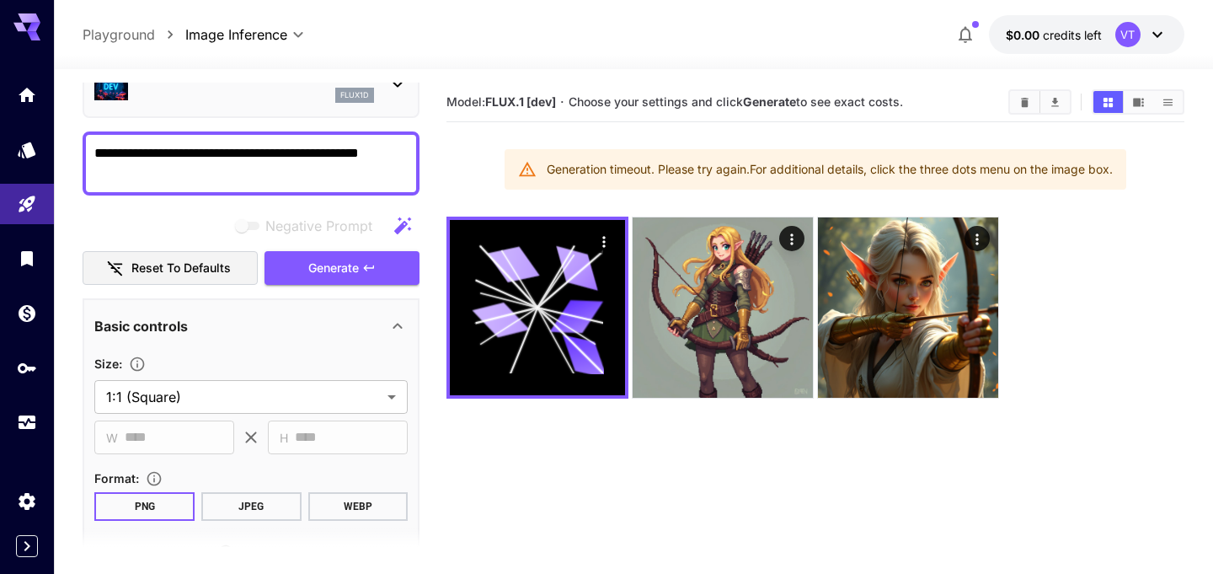
click at [270, 157] on textarea "**********" at bounding box center [250, 163] width 313 height 40
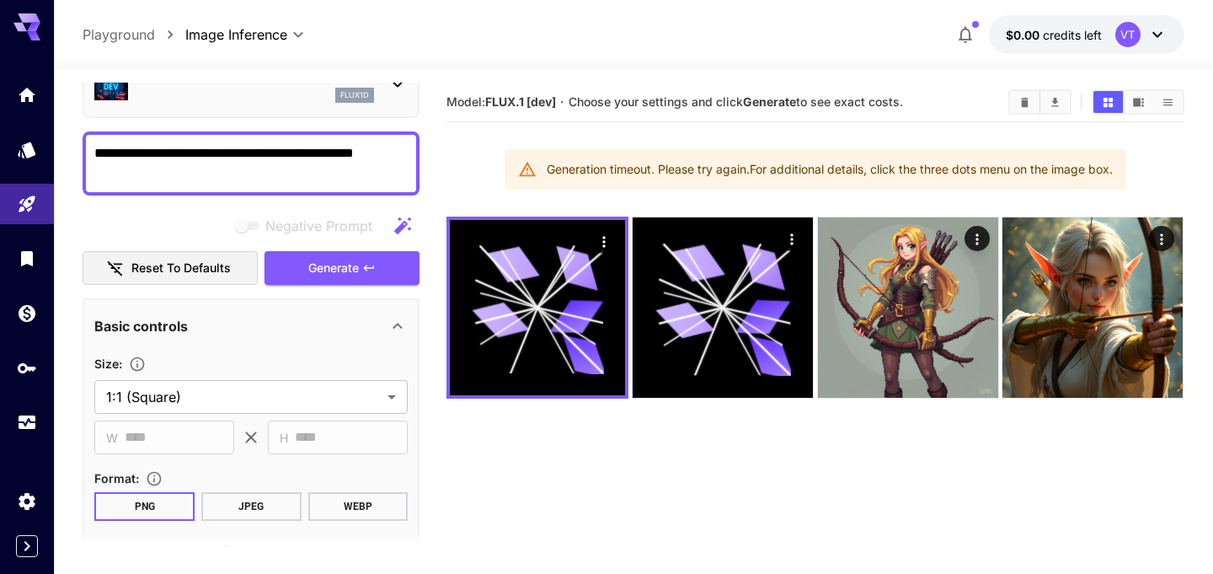
drag, startPoint x: 399, startPoint y: 155, endPoint x: 72, endPoint y: 152, distance: 326.9
click at [73, 152] on section "**********" at bounding box center [633, 388] width 1159 height 638
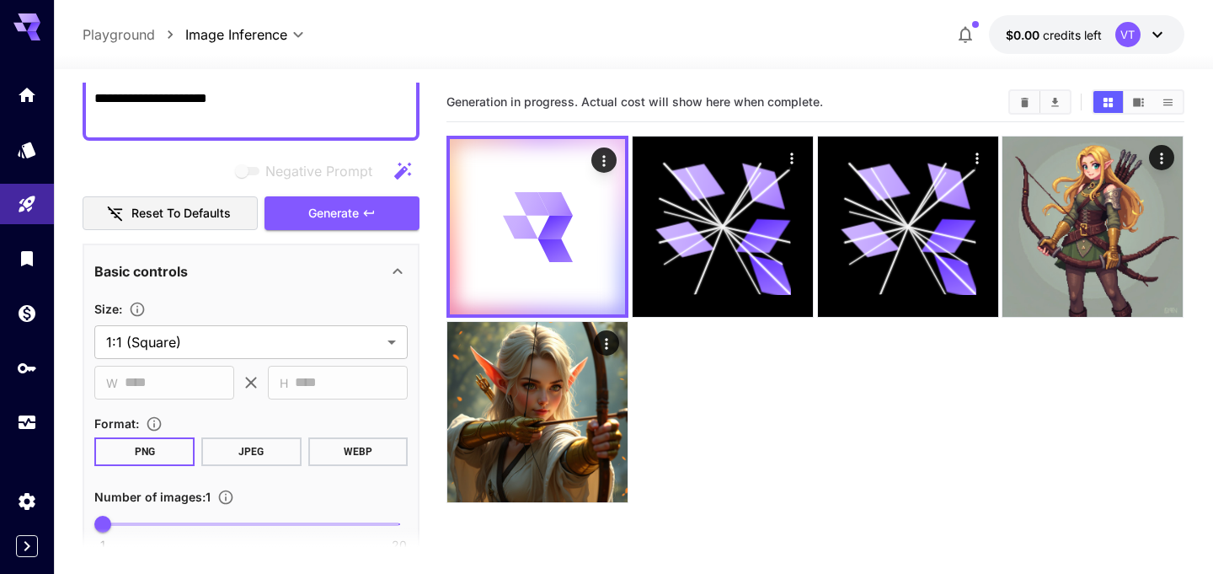
scroll to position [156, 0]
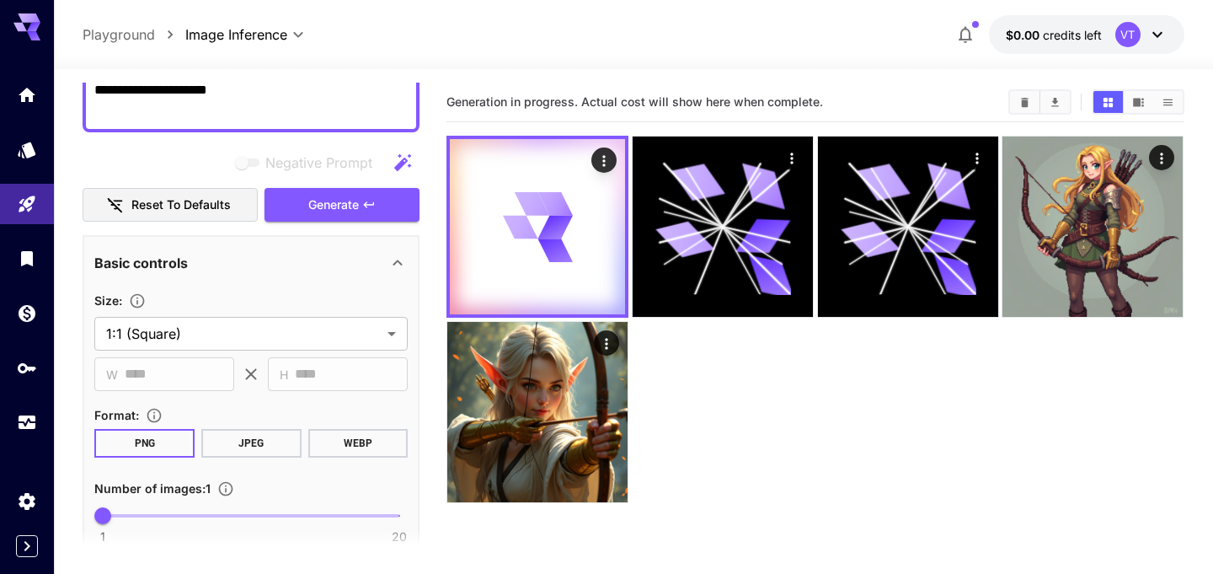
type textarea "**********"
click at [261, 438] on button "JPEG" at bounding box center [251, 443] width 100 height 29
click at [334, 205] on span "Generate" at bounding box center [333, 205] width 51 height 21
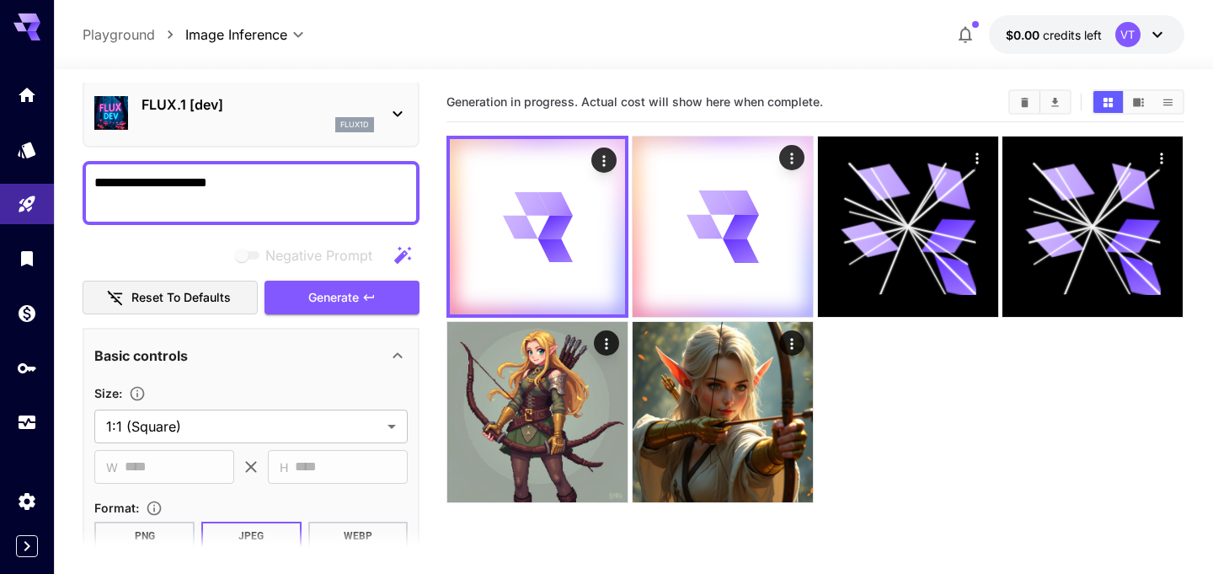
scroll to position [42, 0]
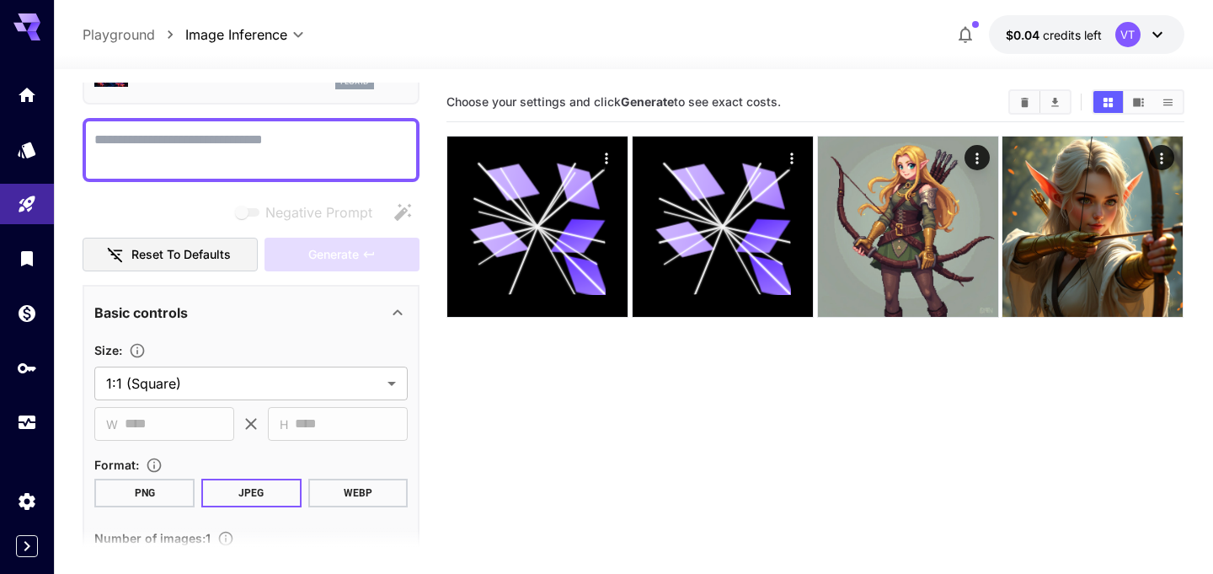
scroll to position [16, 0]
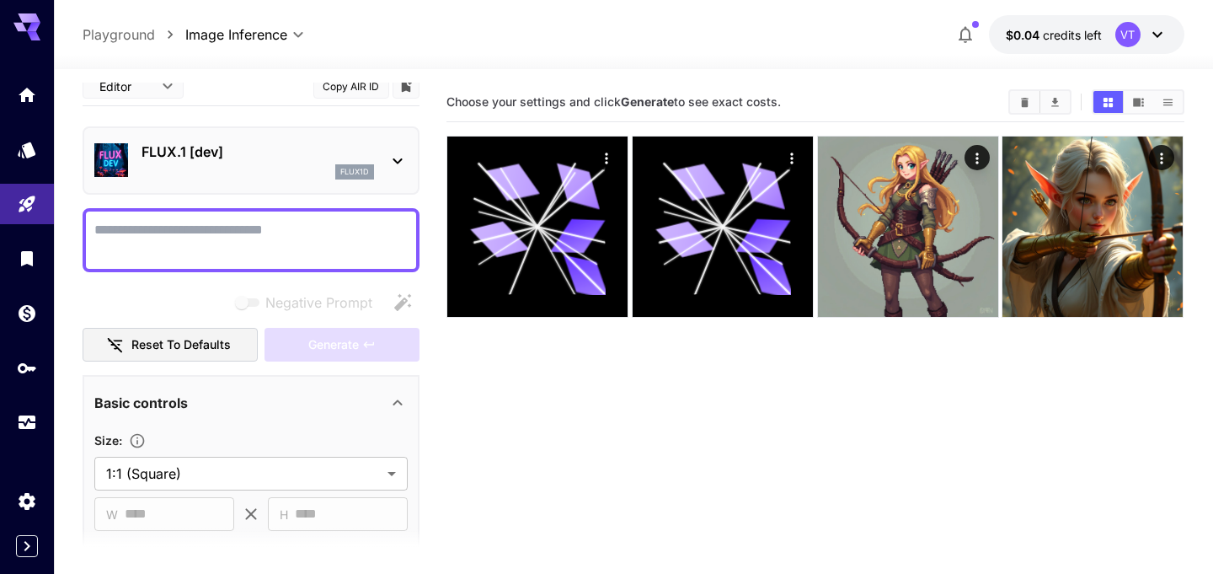
click at [265, 233] on textarea "Negative Prompt" at bounding box center [250, 240] width 313 height 40
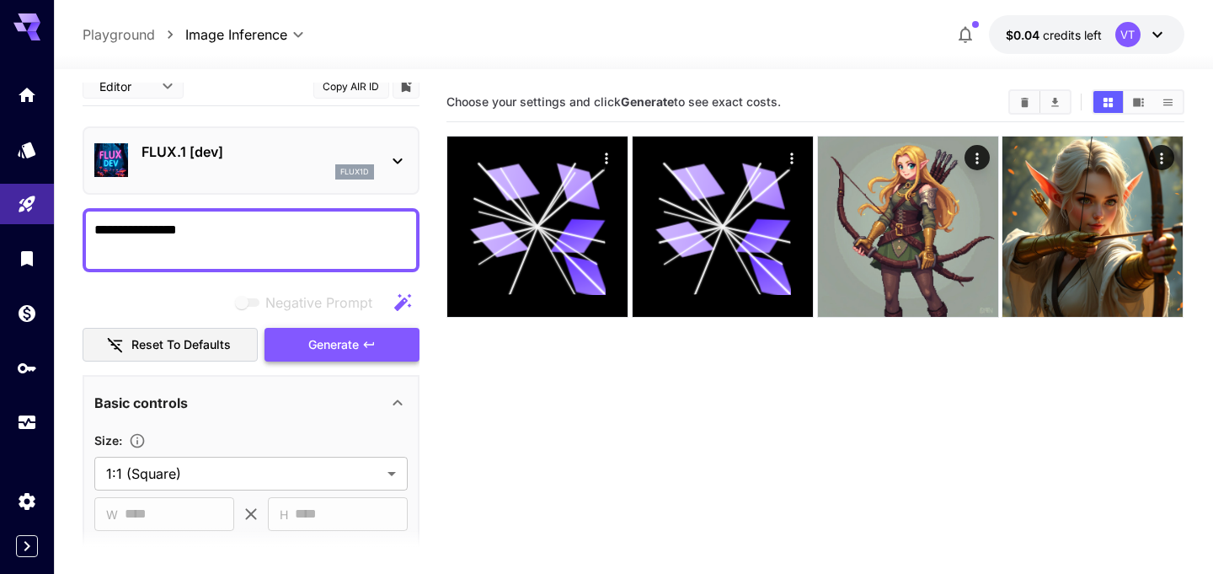
click at [332, 354] on span "Generate" at bounding box center [333, 344] width 51 height 21
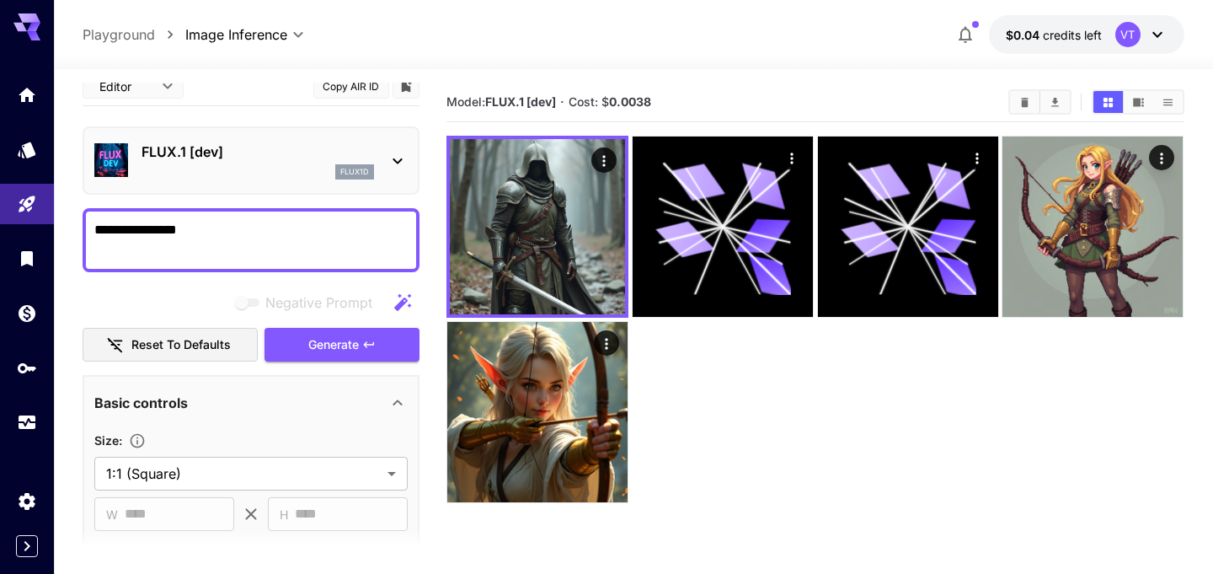
click at [259, 233] on textarea "**********" at bounding box center [250, 240] width 313 height 40
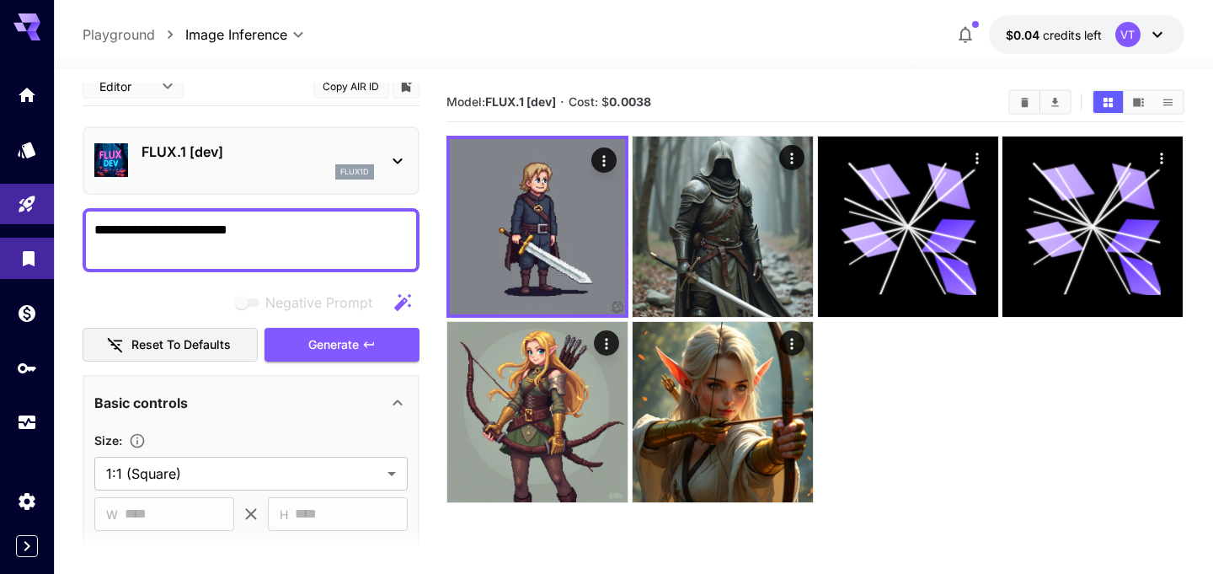
drag, startPoint x: 292, startPoint y: 234, endPoint x: 0, endPoint y: 243, distance: 291.7
click at [0, 243] on div "**********" at bounding box center [606, 353] width 1213 height 707
drag, startPoint x: 316, startPoint y: 225, endPoint x: 100, endPoint y: 223, distance: 215.7
click at [100, 224] on textarea "**********" at bounding box center [250, 240] width 313 height 40
type textarea "*"
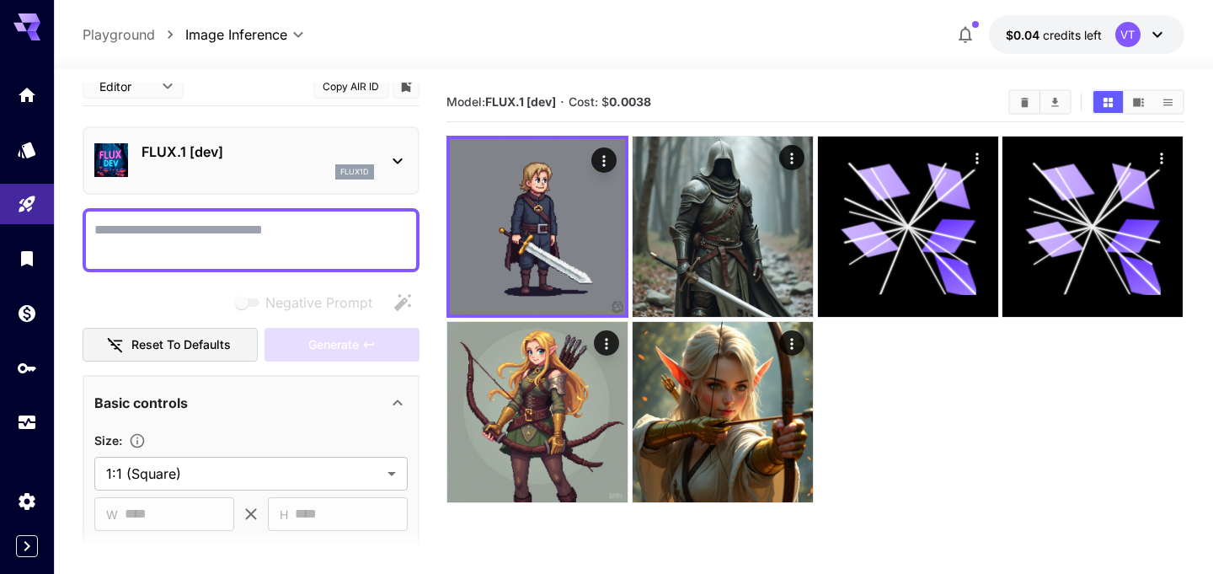
type textarea "*"
click at [347, 236] on textarea "Negative Prompt" at bounding box center [250, 240] width 313 height 40
paste textarea "**********"
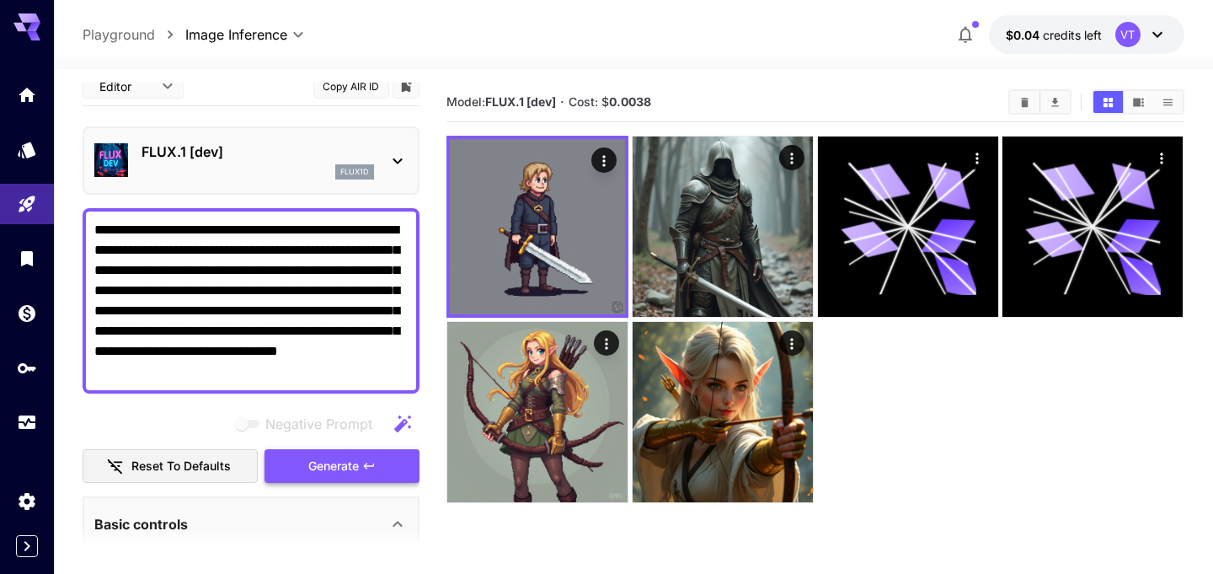
type textarea "**********"
click at [335, 468] on span "Generate" at bounding box center [333, 466] width 51 height 21
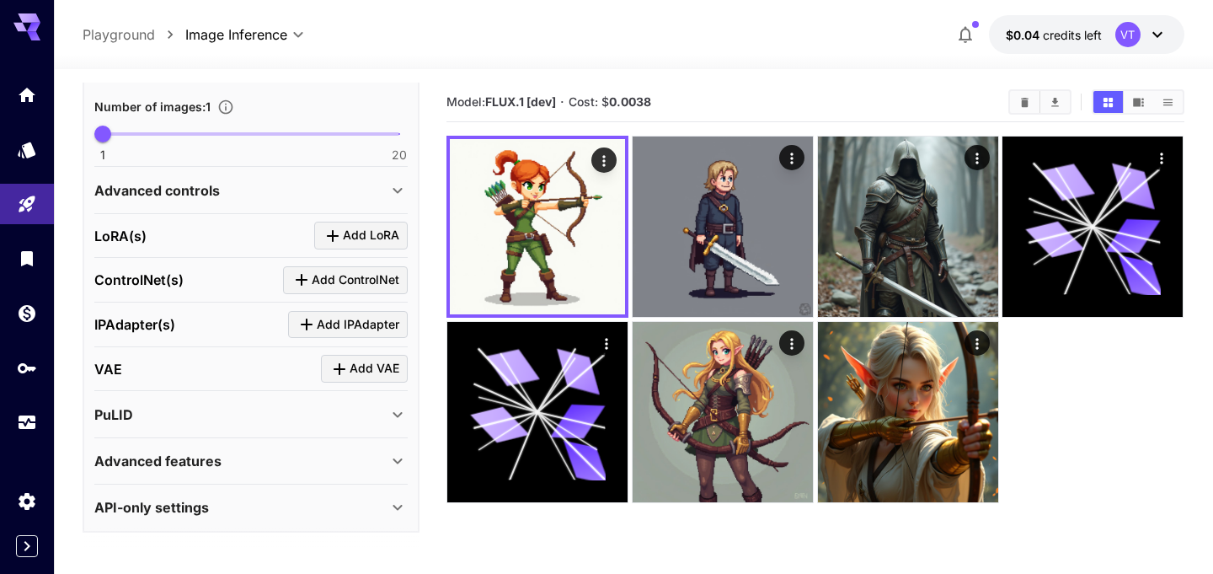
scroll to position [662, 0]
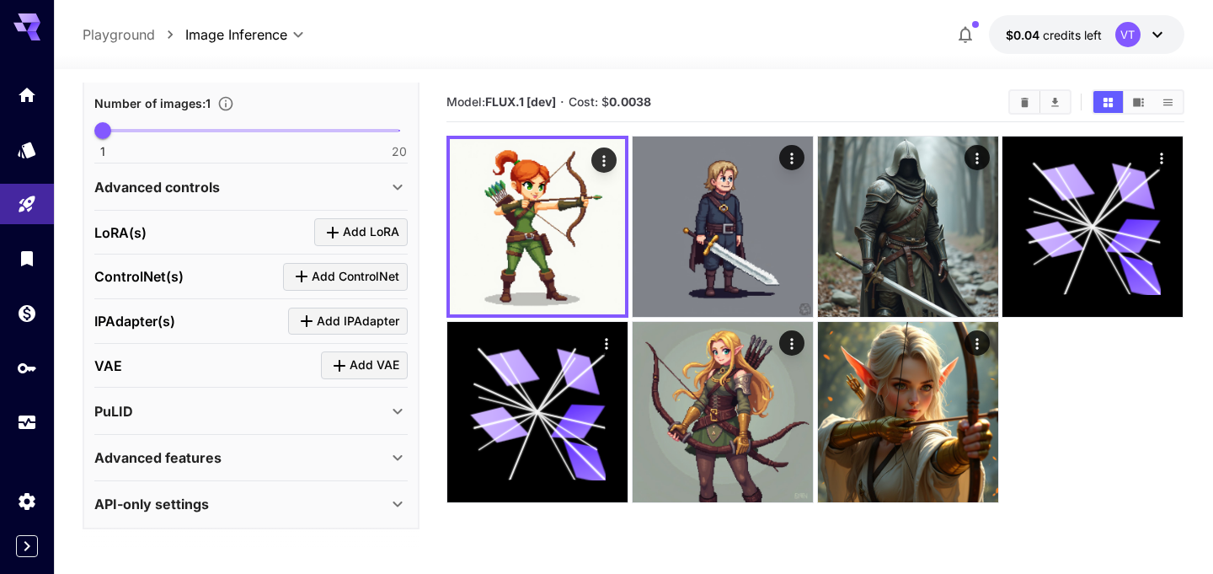
click at [356, 471] on div "Advanced features" at bounding box center [250, 457] width 313 height 40
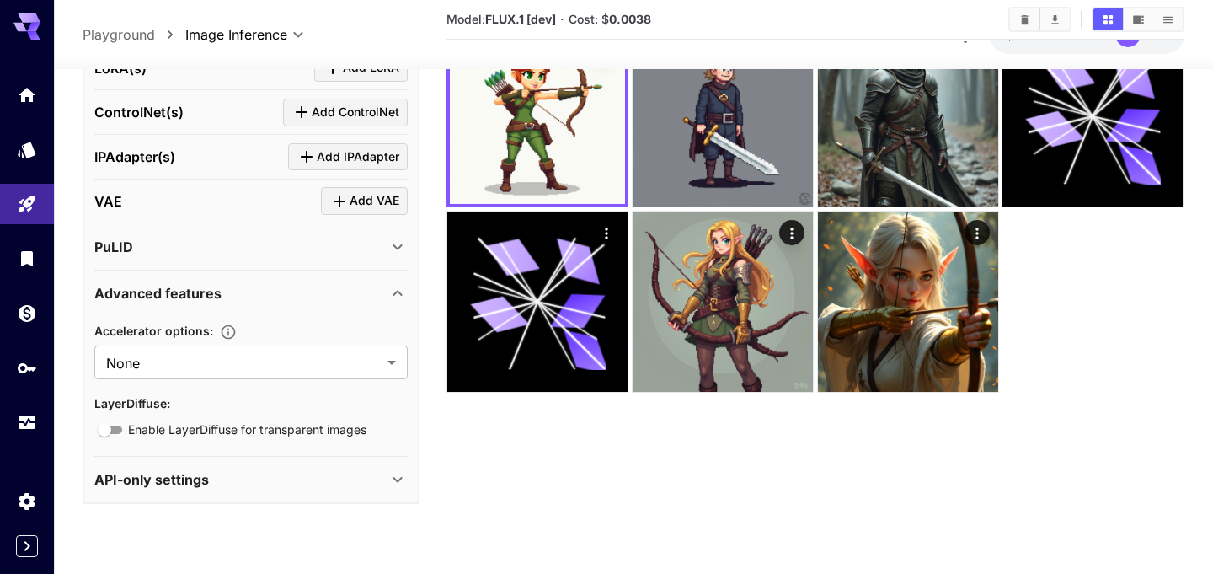
scroll to position [113, 0]
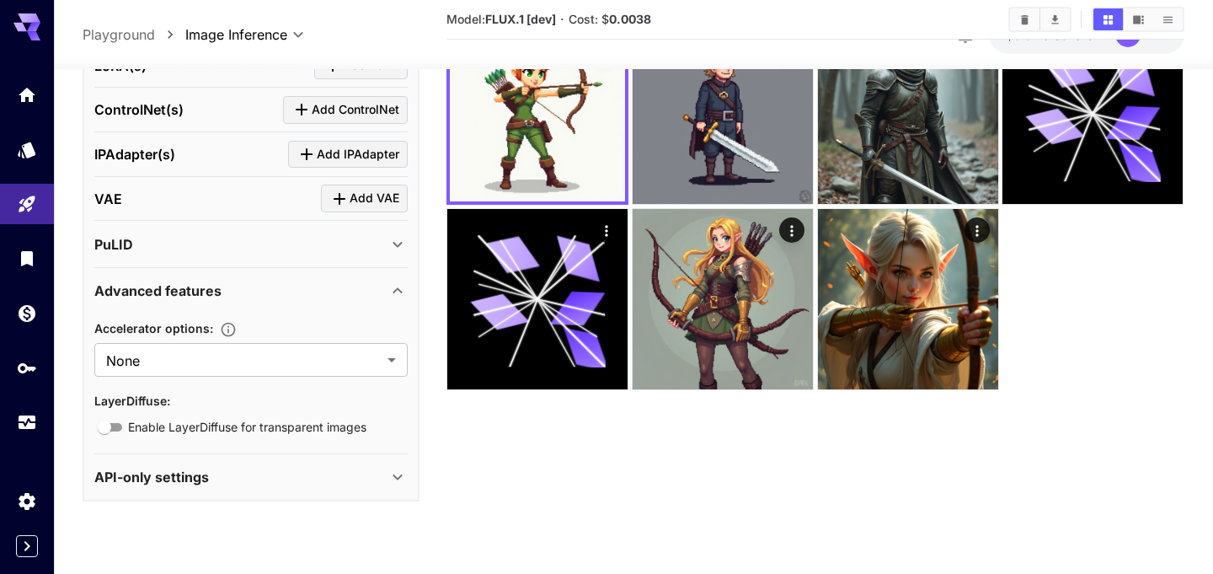
click at [380, 292] on div "Advanced features" at bounding box center [240, 291] width 293 height 20
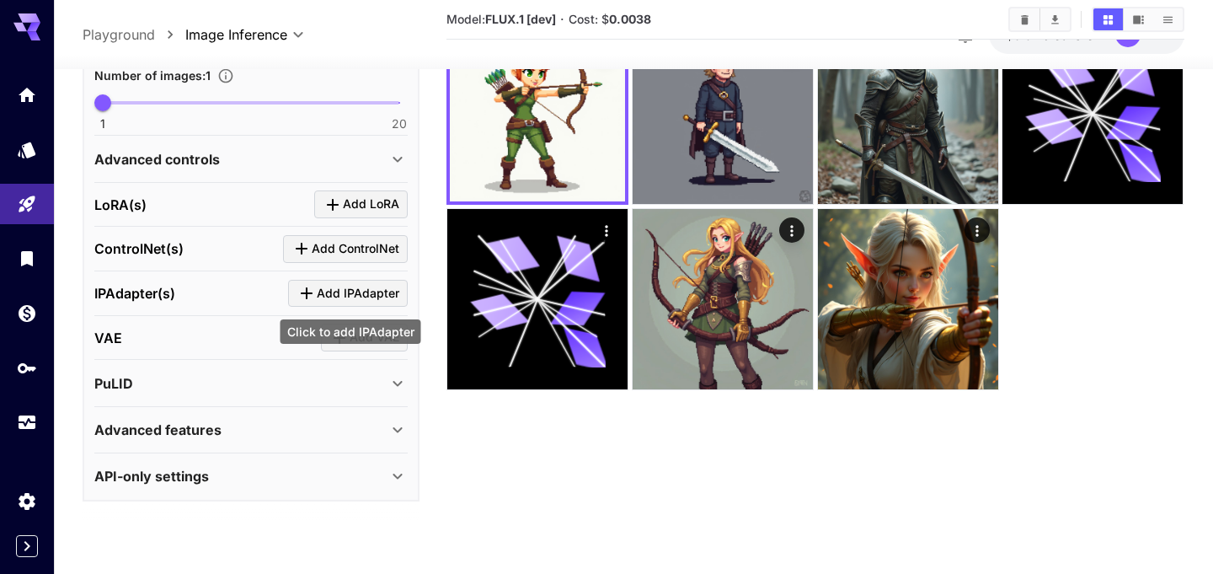
scroll to position [662, 0]
click at [361, 388] on div "PuLID" at bounding box center [240, 384] width 293 height 20
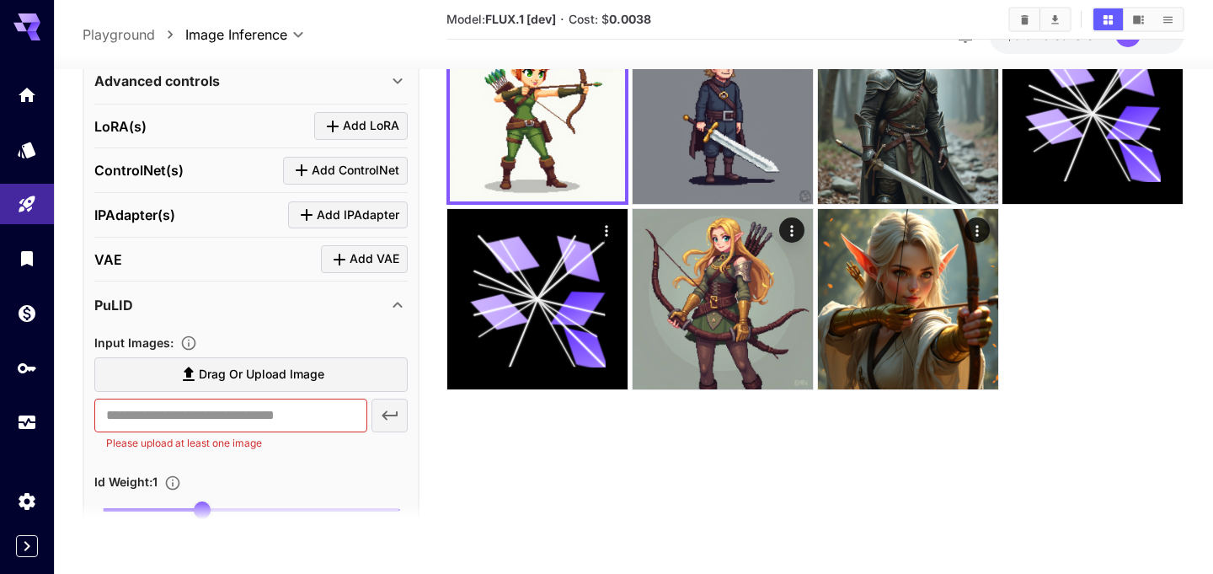
scroll to position [747, 0]
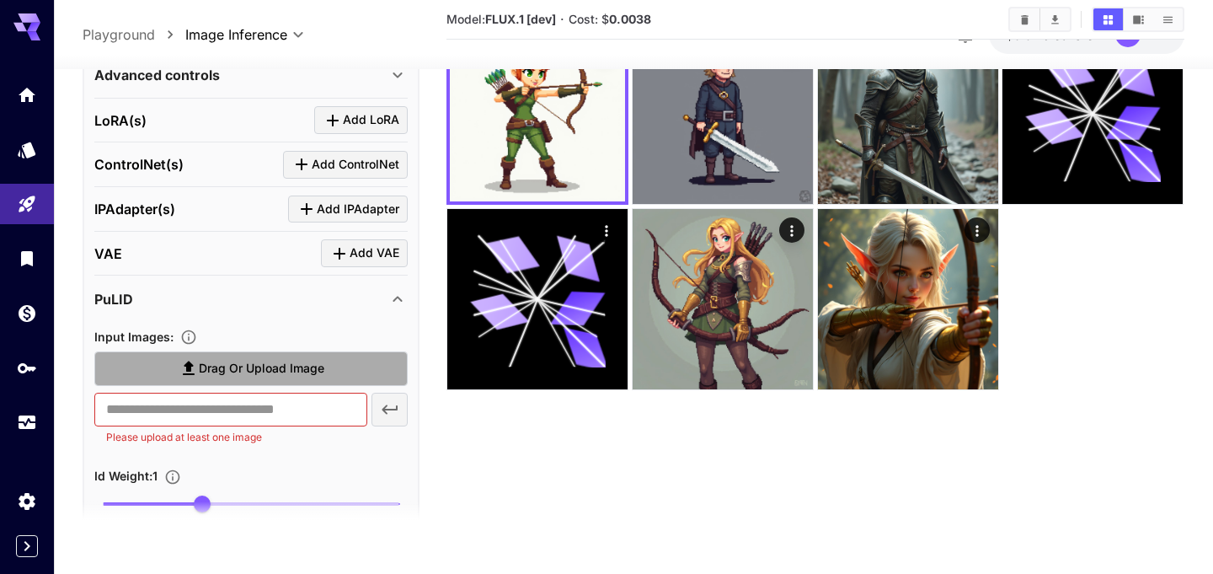
click at [329, 366] on label "Drag or upload image" at bounding box center [250, 368] width 313 height 35
click at [0, 0] on input "Drag or upload image" at bounding box center [0, 0] width 0 height 0
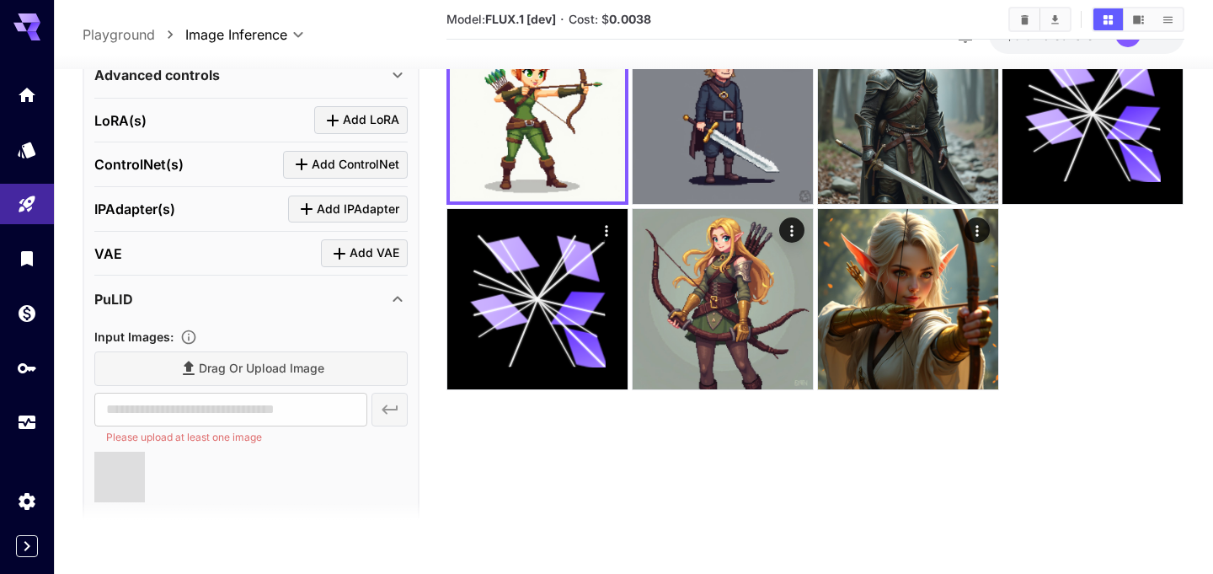
type input "**********"
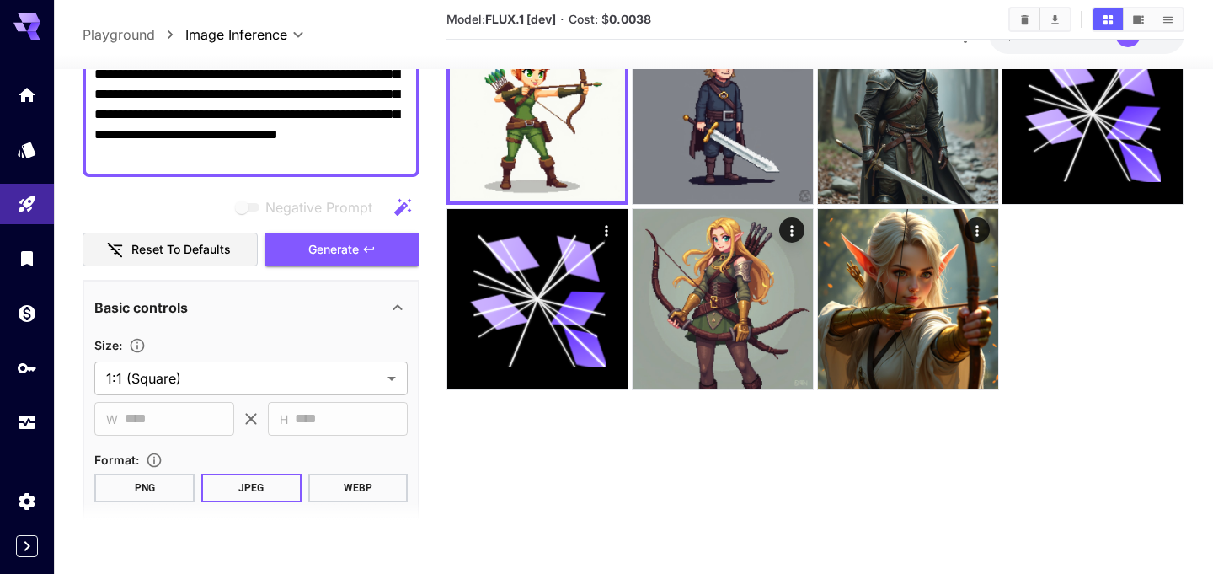
scroll to position [195, 0]
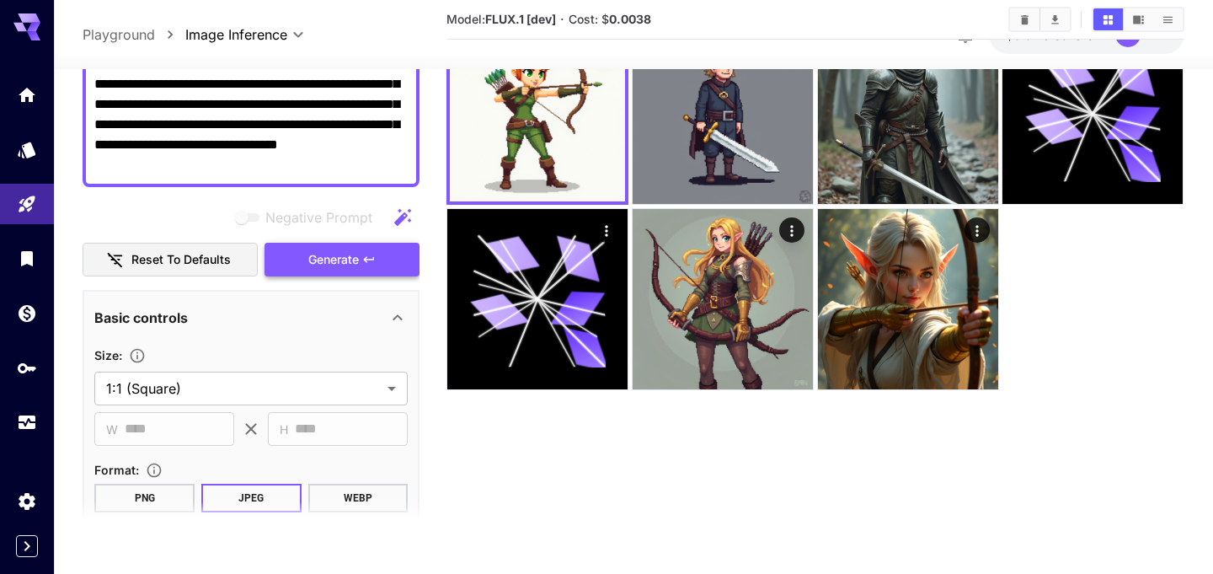
click at [346, 257] on span "Generate" at bounding box center [333, 259] width 51 height 21
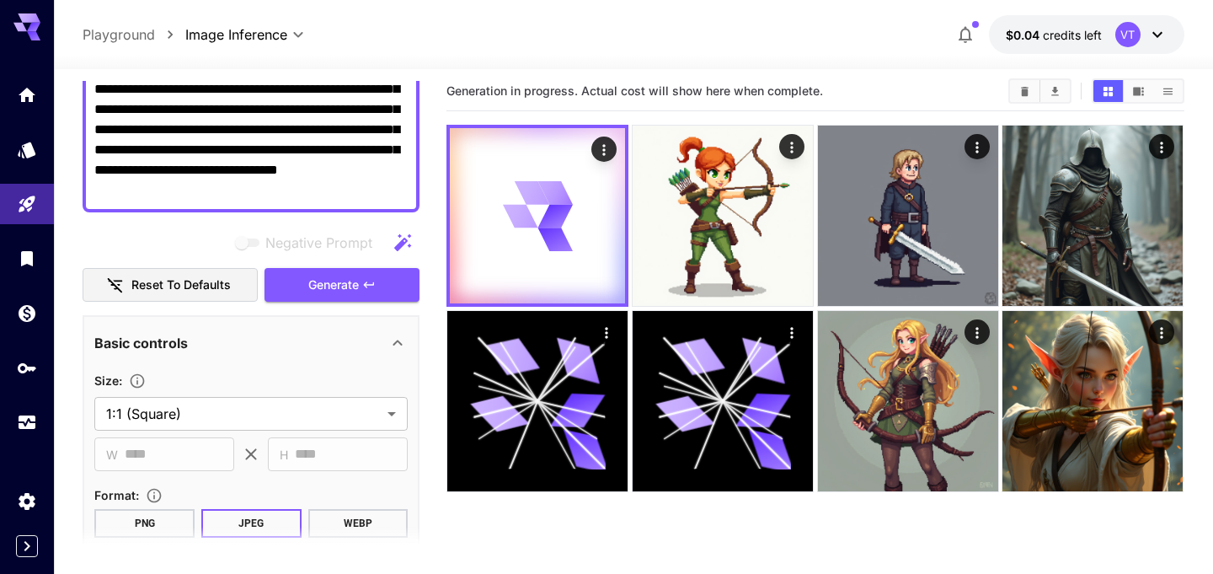
scroll to position [0, 0]
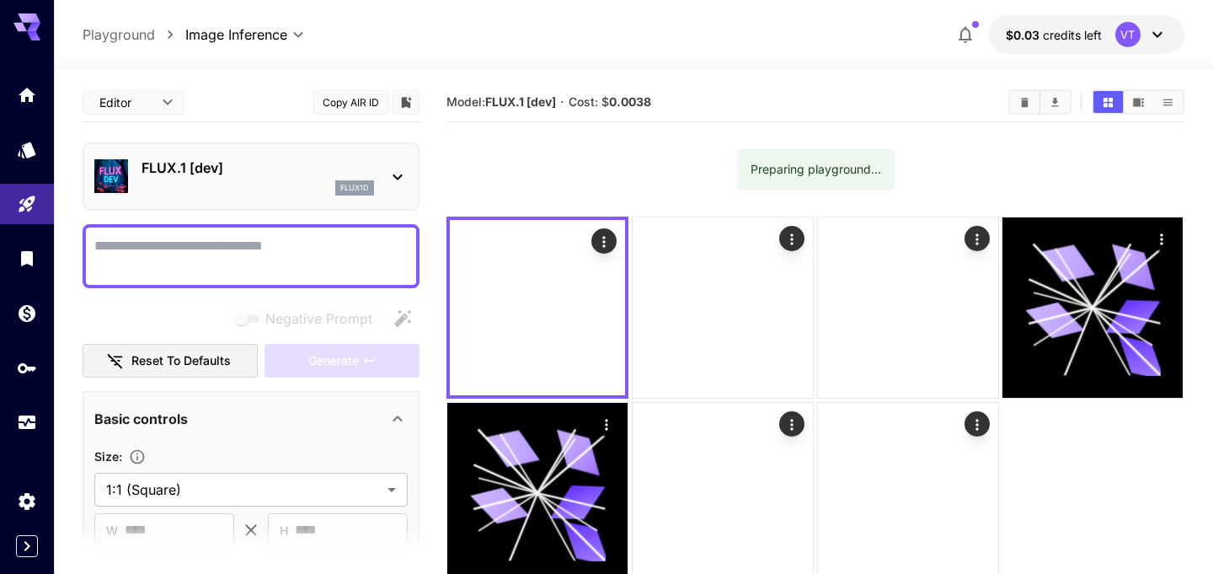
click at [289, 253] on textarea "Negative Prompt" at bounding box center [250, 256] width 313 height 40
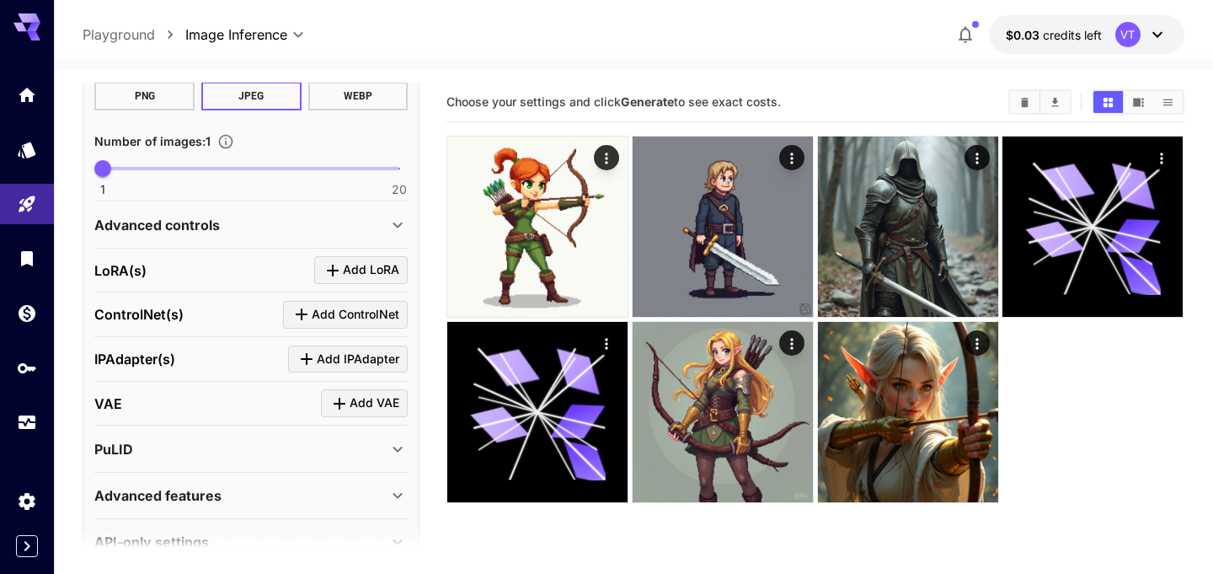
scroll to position [640, 0]
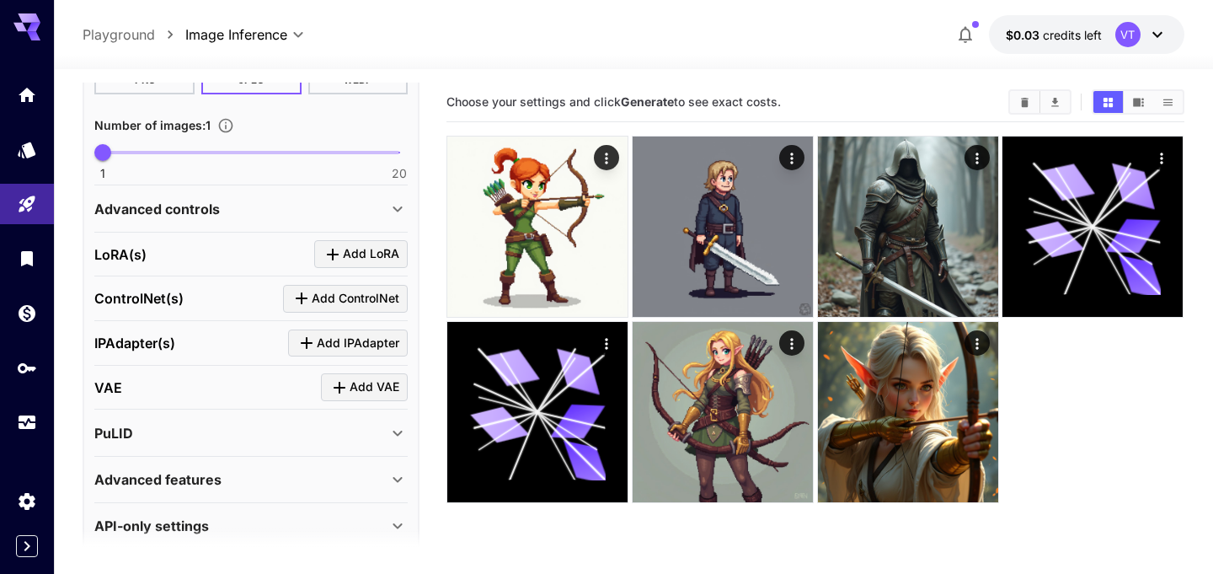
type textarea "**********"
click at [266, 434] on div "PuLID" at bounding box center [240, 433] width 293 height 20
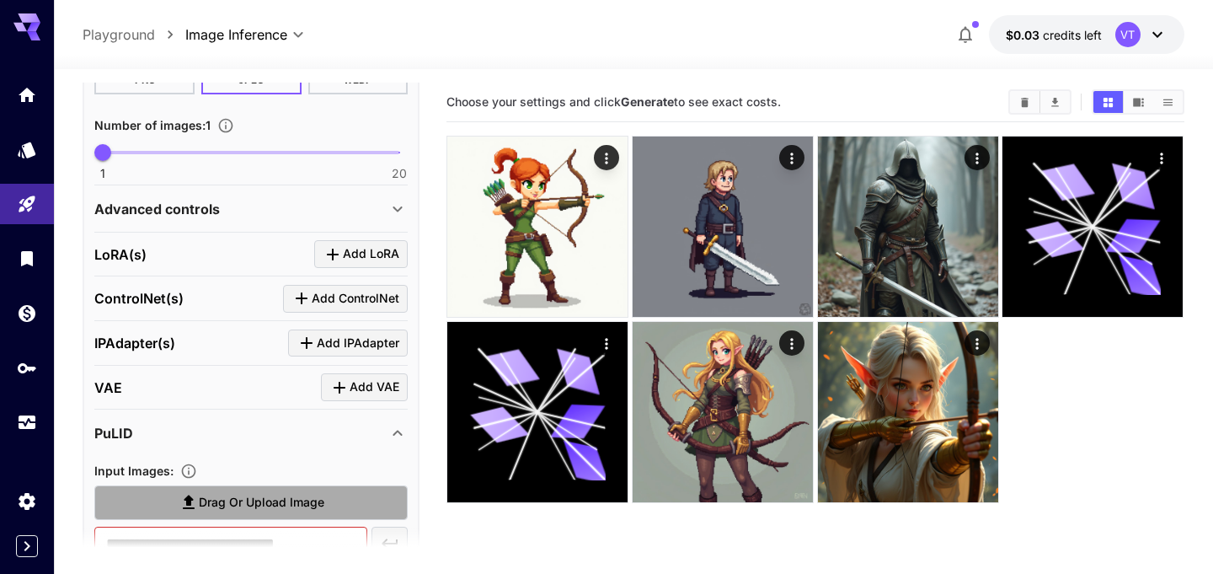
click at [252, 498] on span "Drag or upload image" at bounding box center [262, 502] width 126 height 21
click at [0, 0] on input "Drag or upload image" at bounding box center [0, 0] width 0 height 0
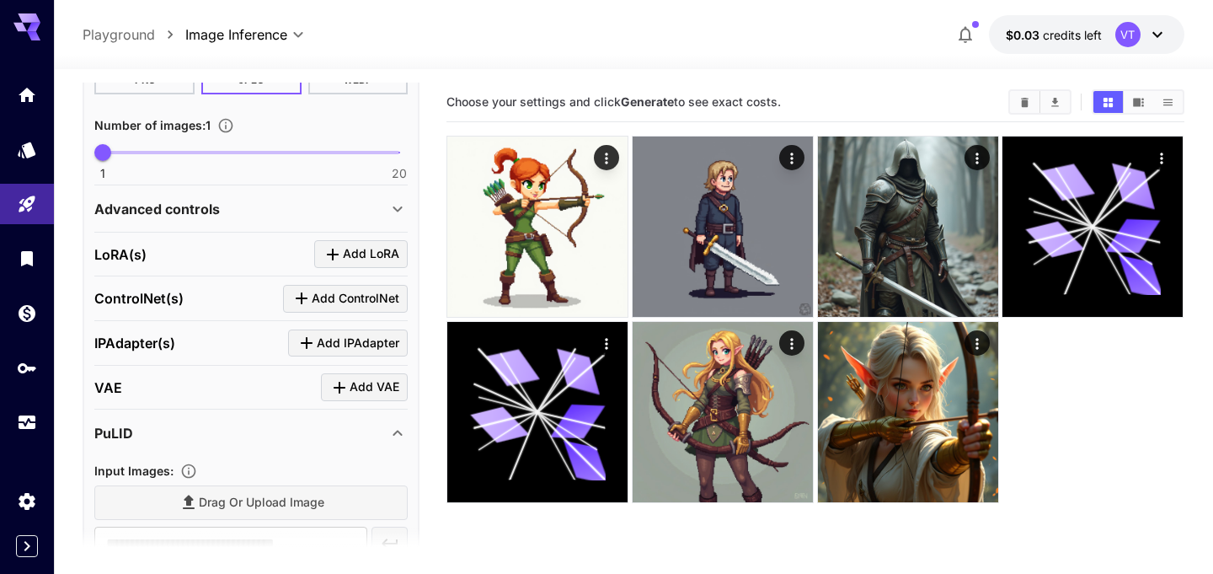
type input "**********"
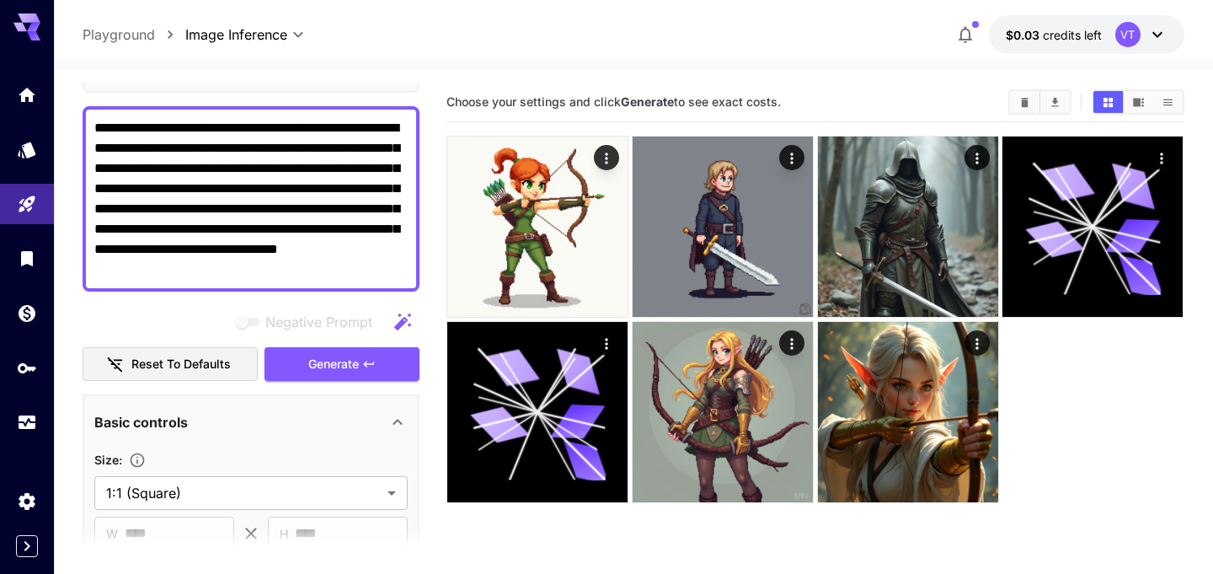
scroll to position [0, 0]
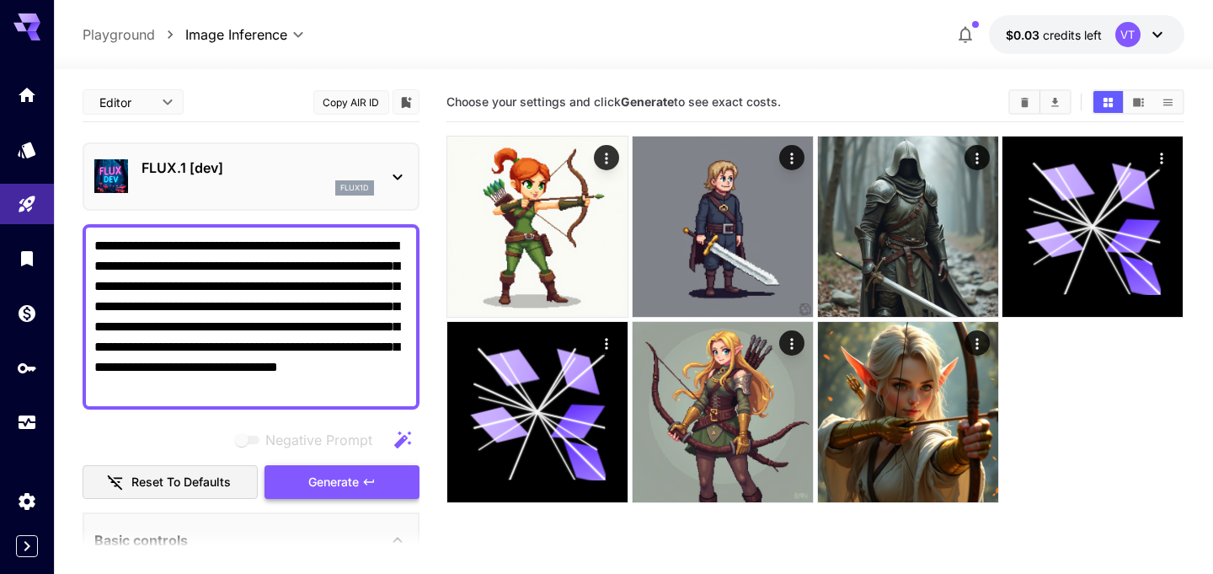
click at [329, 479] on span "Generate" at bounding box center [333, 482] width 51 height 21
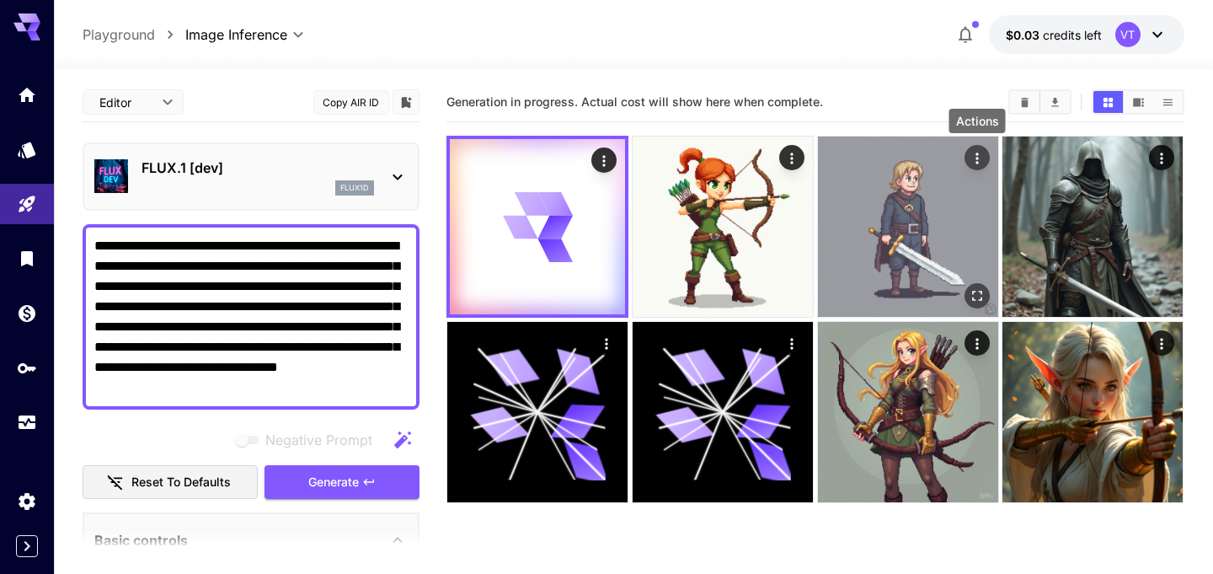
click at [976, 161] on icon "Actions" at bounding box center [977, 157] width 3 height 11
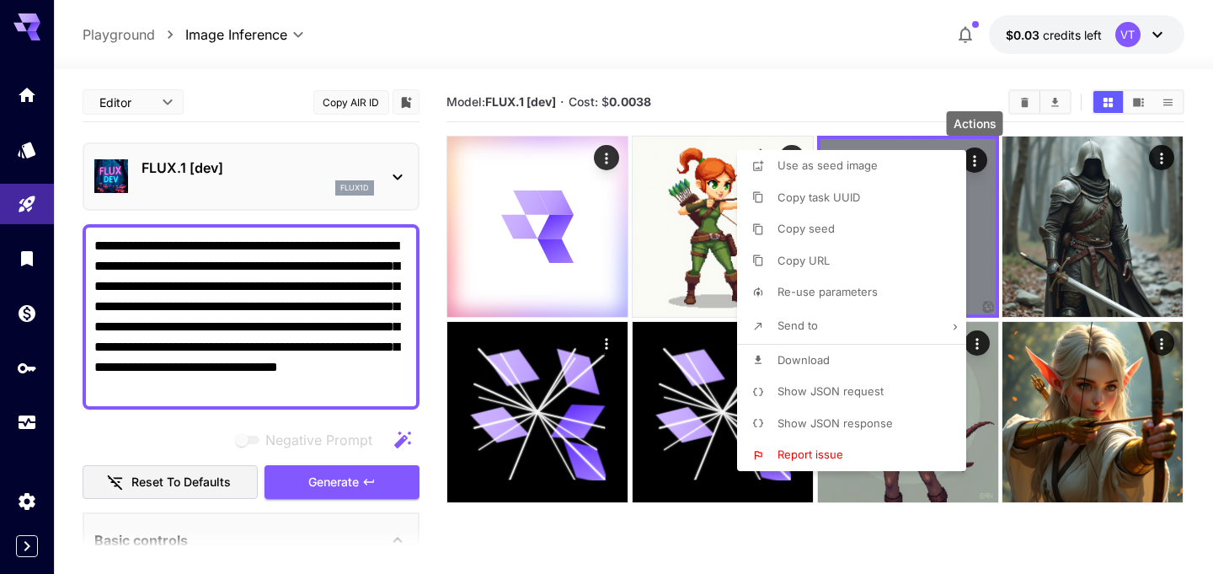
click at [996, 519] on div at bounding box center [606, 287] width 1213 height 574
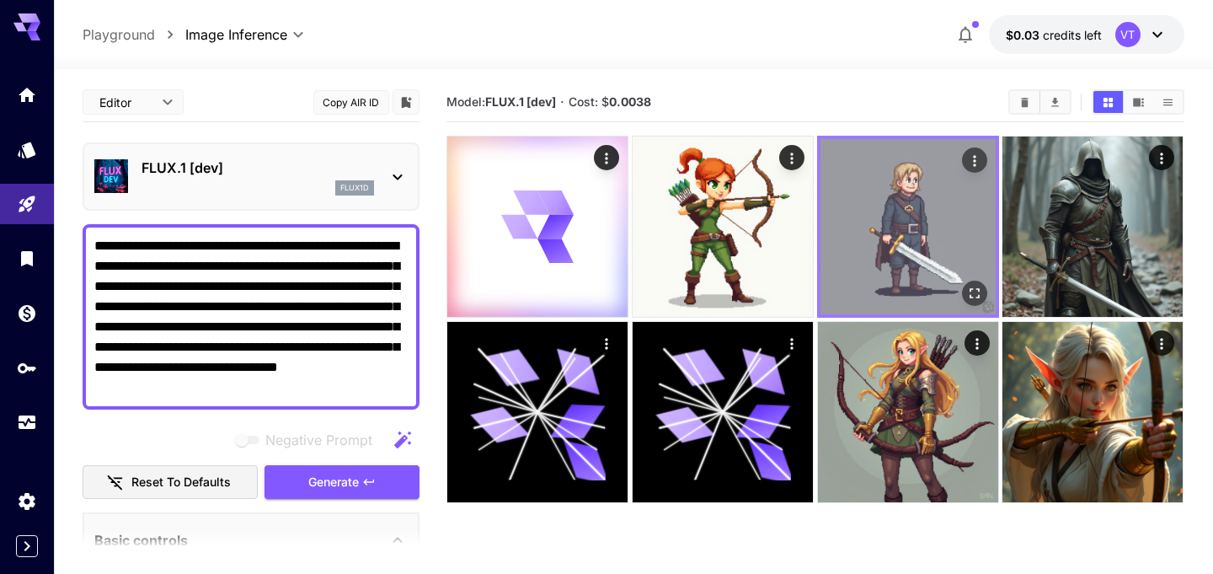
scroll to position [133, 0]
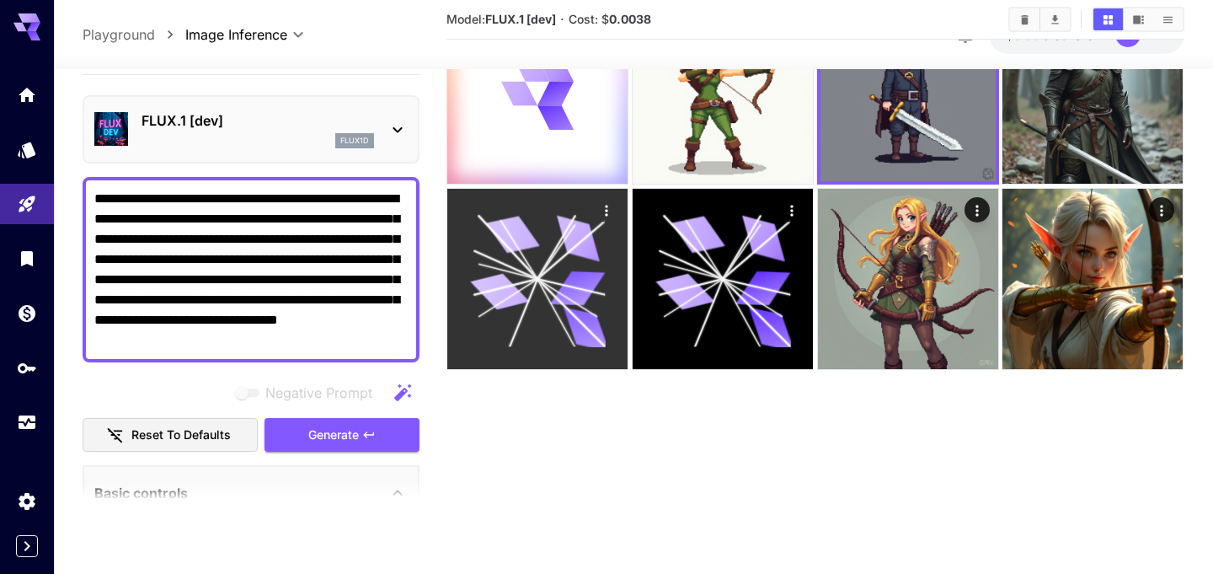
click at [536, 265] on icon at bounding box center [538, 279] width 136 height 136
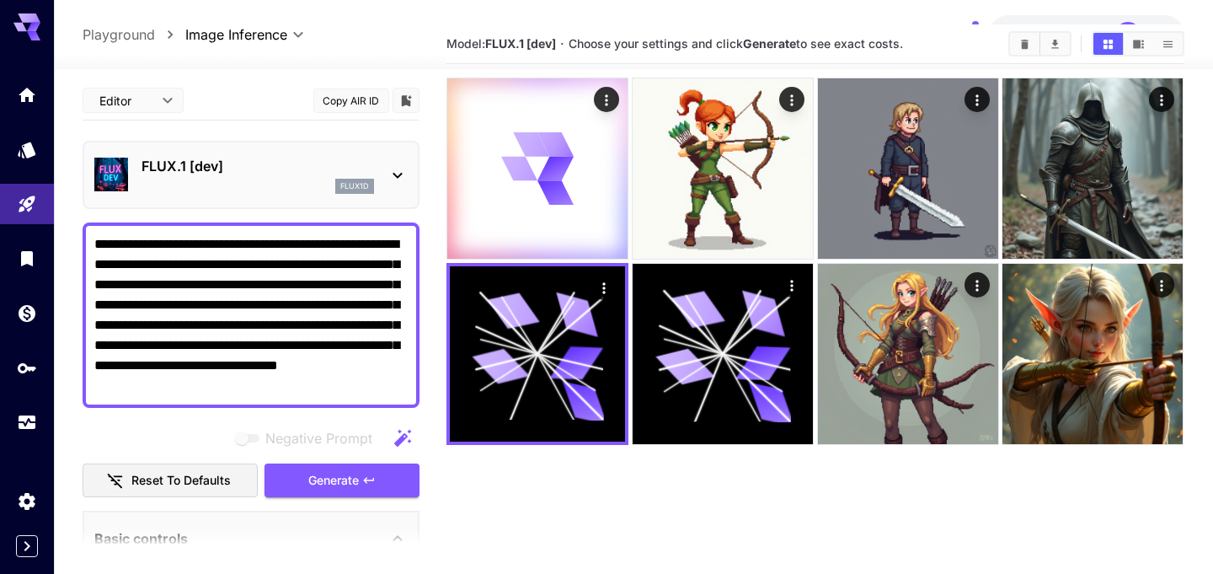
scroll to position [0, 0]
